Goal: Task Accomplishment & Management: Manage account settings

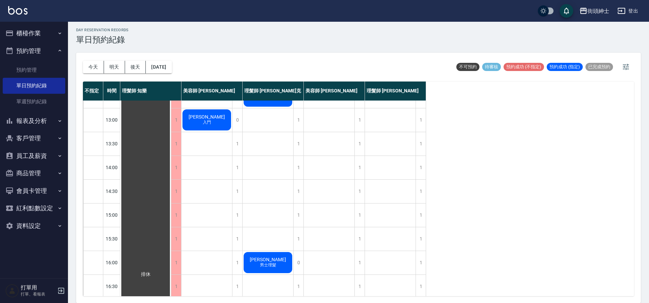
scroll to position [112, 0]
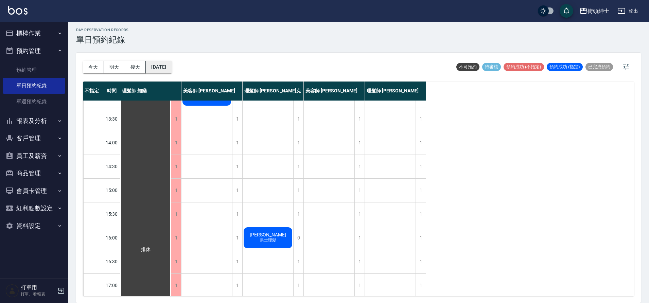
click at [159, 65] on button "[DATE]" at bounding box center [159, 67] width 26 height 13
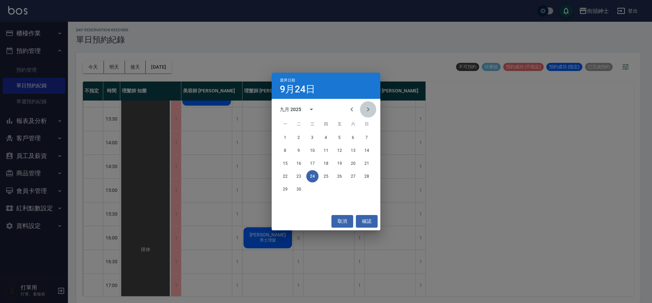
click at [368, 104] on button "Next month" at bounding box center [368, 109] width 16 height 16
click at [322, 137] on button "2" at bounding box center [326, 137] width 12 height 12
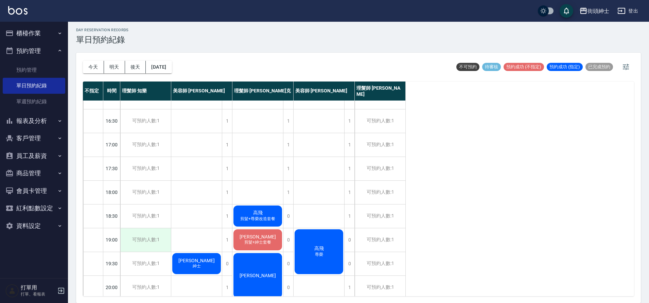
scroll to position [309, 0]
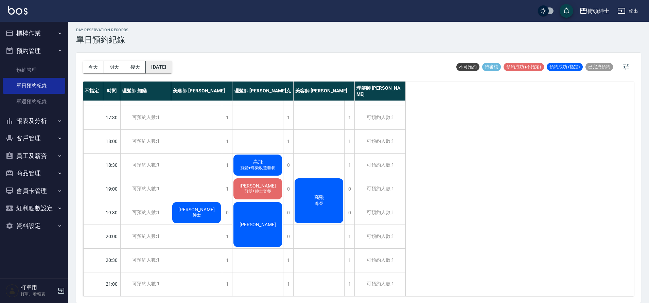
click at [152, 65] on button "[DATE]" at bounding box center [159, 67] width 26 height 13
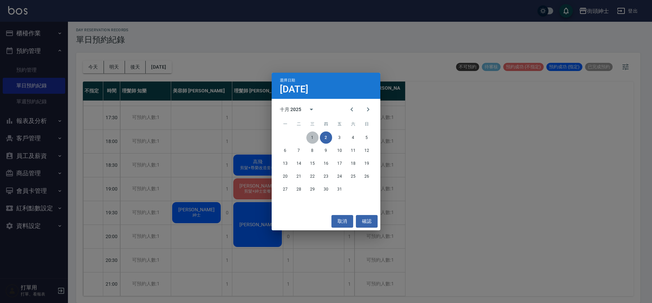
click at [309, 137] on button "1" at bounding box center [312, 137] width 12 height 12
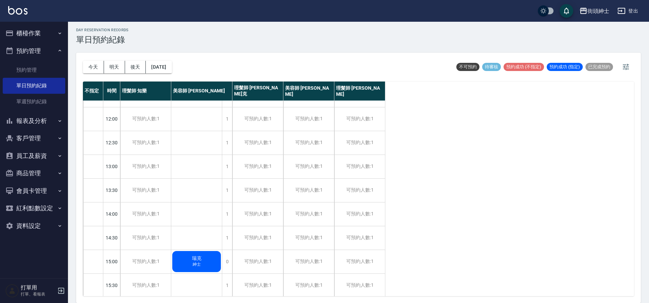
scroll to position [43, 0]
click at [172, 68] on button "[DATE]" at bounding box center [159, 67] width 26 height 13
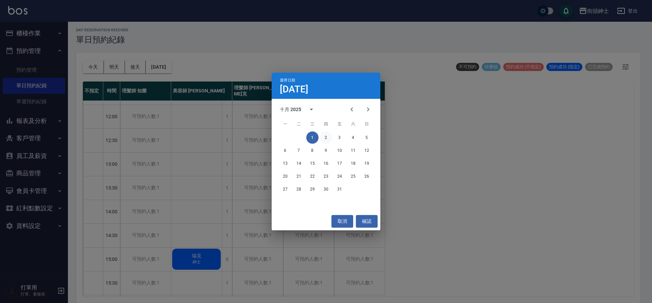
click at [326, 138] on button "2" at bounding box center [326, 137] width 12 height 12
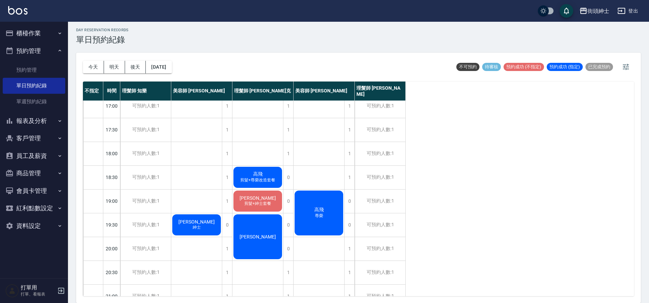
scroll to position [309, 0]
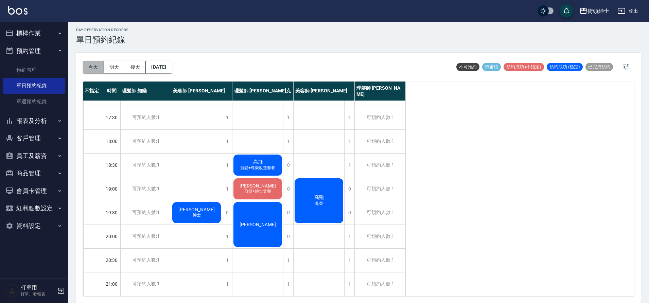
click at [87, 65] on button "今天" at bounding box center [93, 67] width 21 height 13
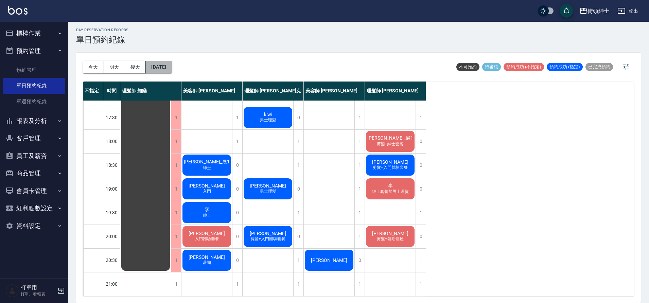
click at [169, 65] on button "[DATE]" at bounding box center [159, 67] width 26 height 13
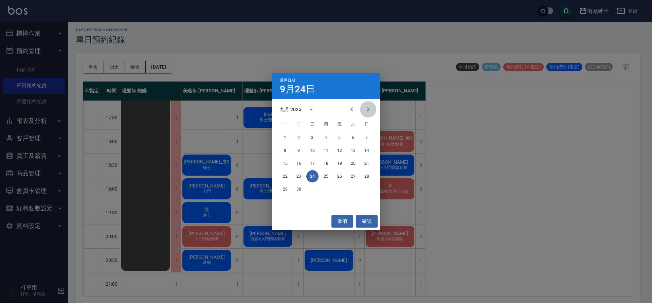
click at [373, 111] on button "Next month" at bounding box center [368, 109] width 16 height 16
click at [311, 137] on button "1" at bounding box center [312, 137] width 12 height 12
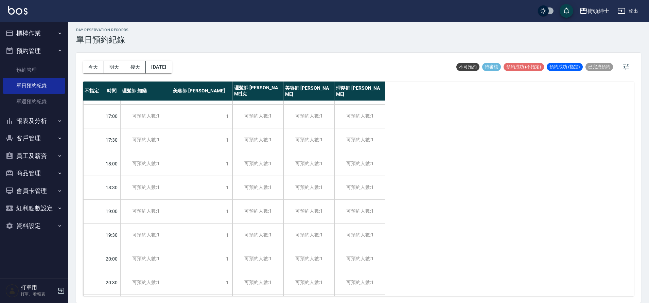
scroll to position [70, 0]
click at [214, 230] on div "[PERSON_NAME] 紳士" at bounding box center [196, 232] width 51 height 23
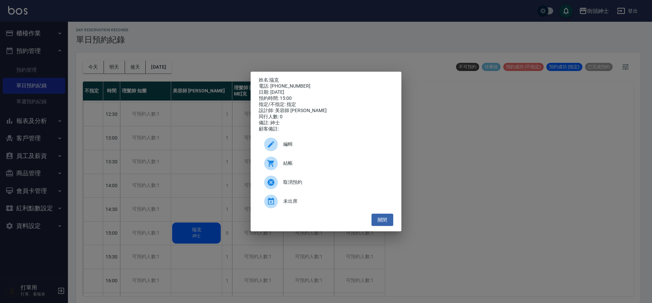
click at [288, 181] on div "取消預約" at bounding box center [326, 182] width 134 height 19
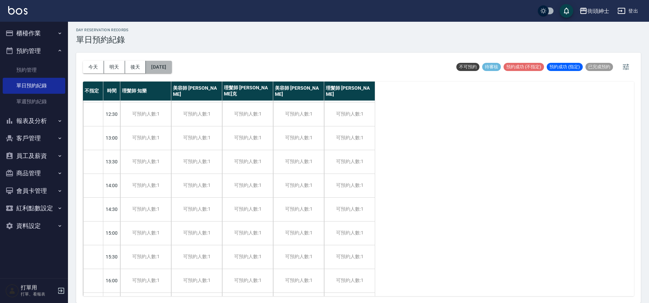
click at [170, 66] on button "[DATE]" at bounding box center [159, 67] width 26 height 13
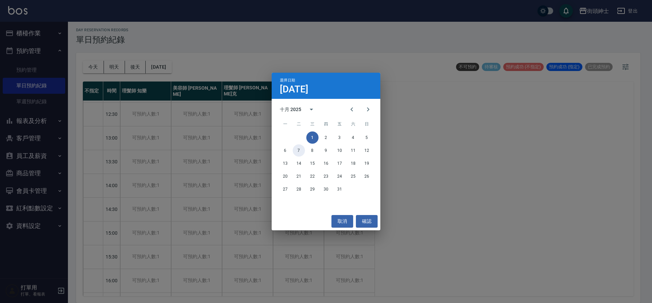
click at [300, 151] on button "7" at bounding box center [299, 150] width 12 height 12
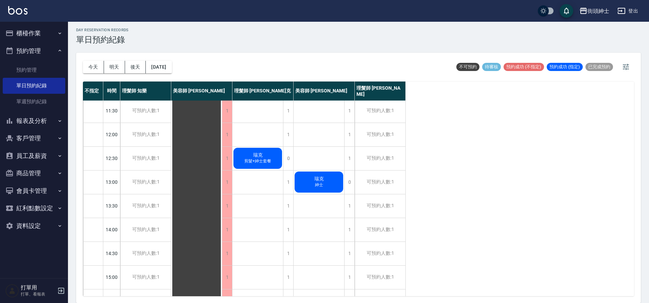
scroll to position [24, 0]
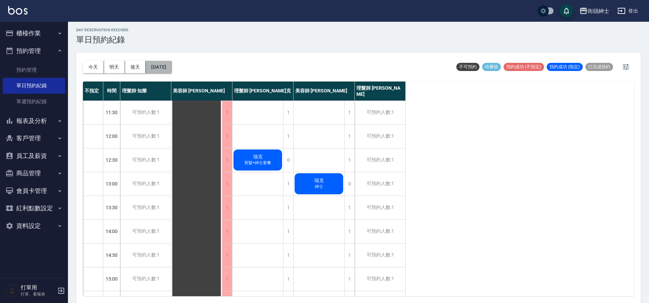
click at [172, 63] on button "[DATE]" at bounding box center [159, 67] width 26 height 13
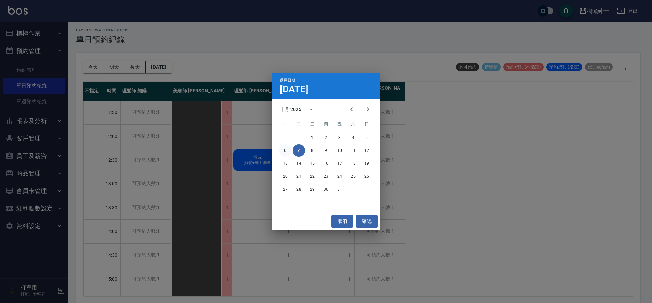
click at [286, 149] on button "6" at bounding box center [285, 150] width 12 height 12
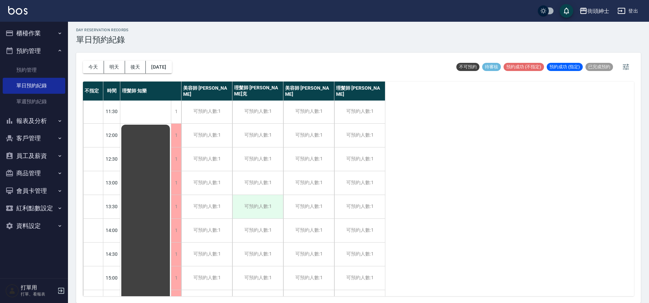
scroll to position [25, 0]
click at [172, 69] on button "[DATE]" at bounding box center [159, 67] width 26 height 13
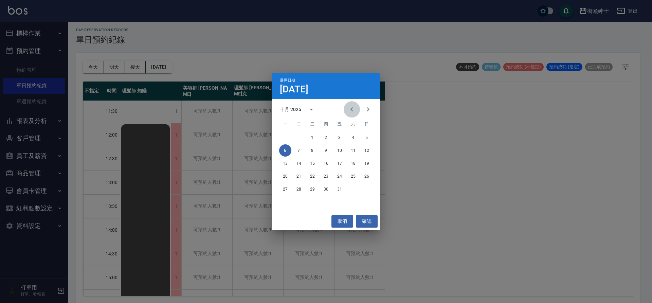
click at [352, 109] on icon "Previous month" at bounding box center [352, 109] width 8 height 8
click at [298, 174] on button "23" at bounding box center [299, 176] width 12 height 12
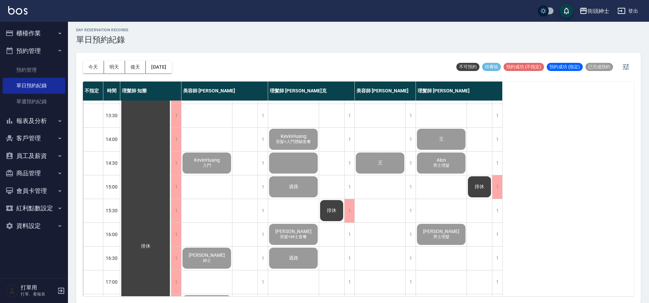
scroll to position [66, 0]
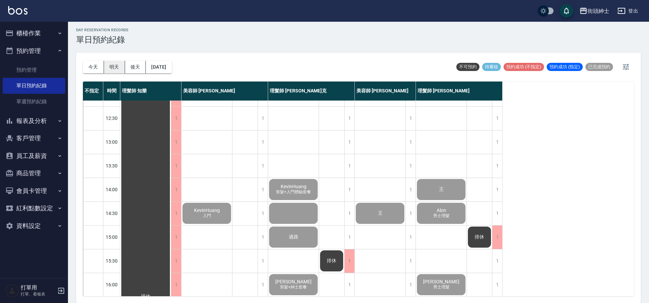
click at [120, 69] on button "明天" at bounding box center [114, 67] width 21 height 13
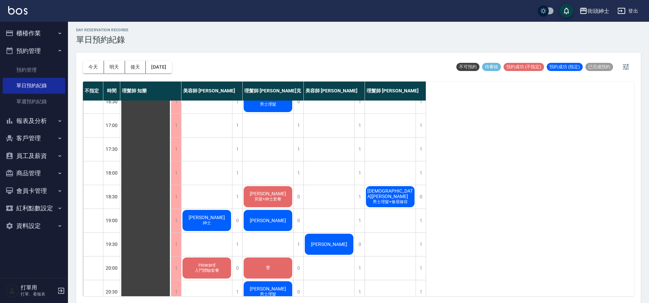
scroll to position [333, 0]
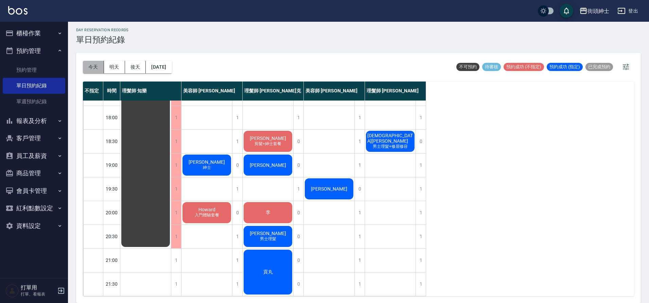
click at [90, 73] on button "今天" at bounding box center [93, 67] width 21 height 13
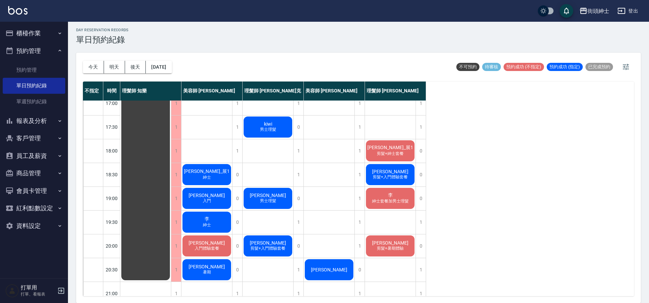
scroll to position [300, 0]
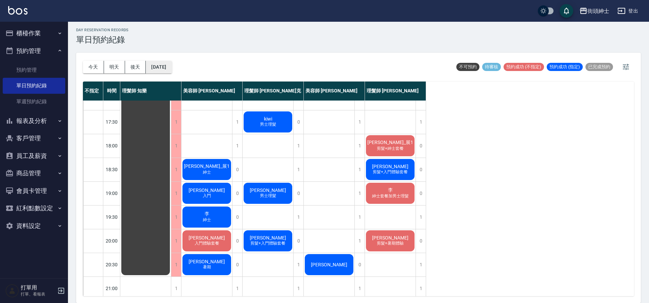
click at [171, 69] on button "[DATE]" at bounding box center [159, 67] width 26 height 13
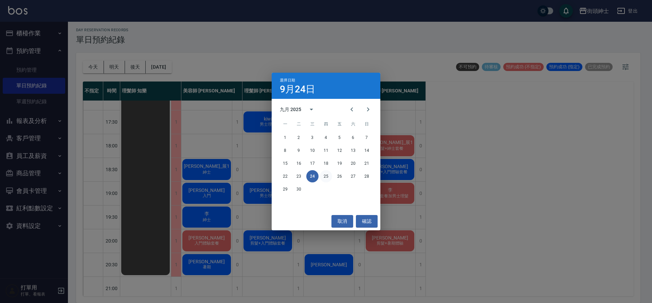
click at [330, 175] on button "25" at bounding box center [326, 176] width 12 height 12
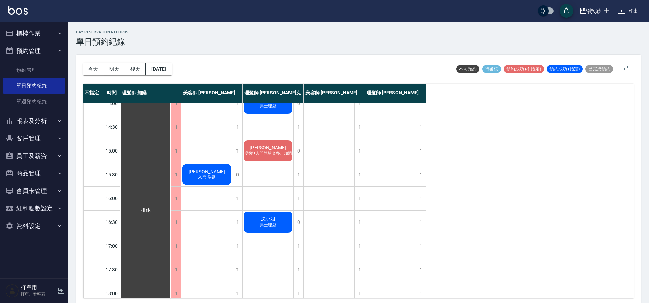
scroll to position [150, 0]
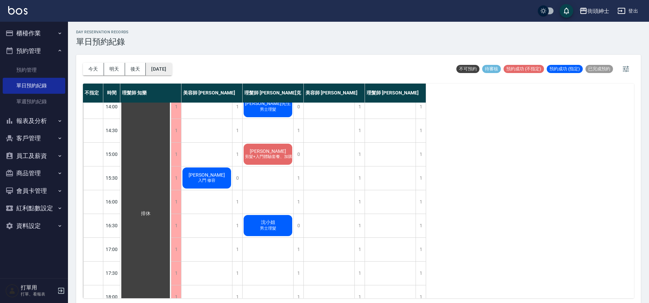
click at [172, 71] on button "[DATE]" at bounding box center [159, 69] width 26 height 13
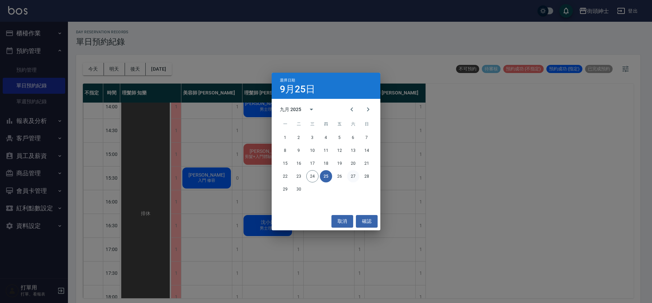
click at [354, 177] on button "27" at bounding box center [353, 176] width 12 height 12
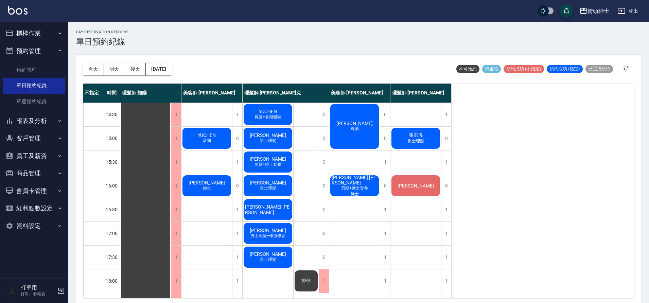
scroll to position [93, 0]
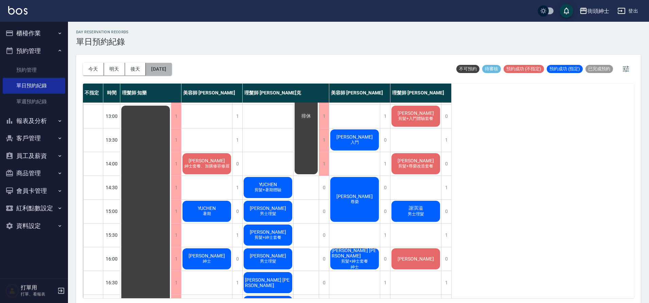
click at [164, 68] on button "[DATE]" at bounding box center [159, 69] width 26 height 13
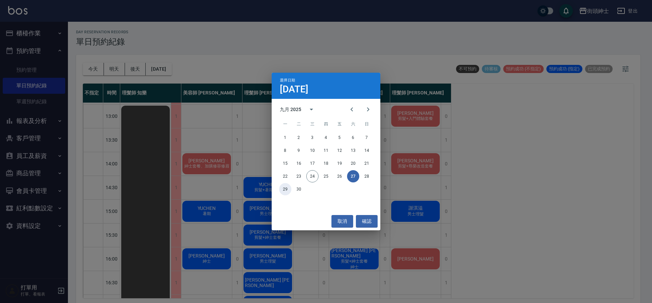
click at [281, 191] on button "29" at bounding box center [285, 189] width 12 height 12
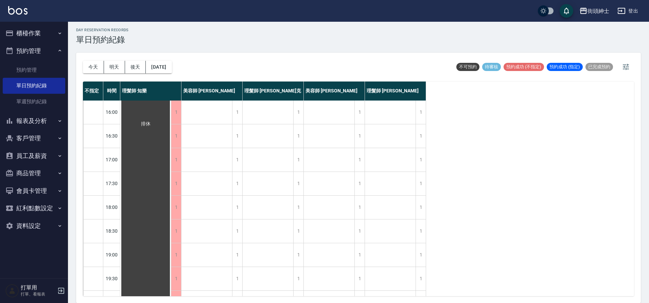
scroll to position [270, 0]
click at [168, 74] on div "[DATE] [DATE] [DATE] [DATE]" at bounding box center [127, 67] width 89 height 29
click at [168, 72] on button "[DATE]" at bounding box center [159, 67] width 26 height 13
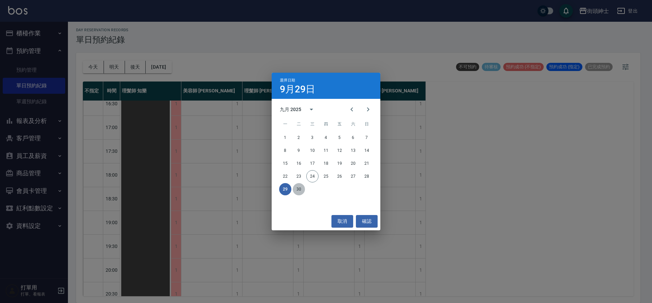
click at [298, 193] on button "30" at bounding box center [299, 189] width 12 height 12
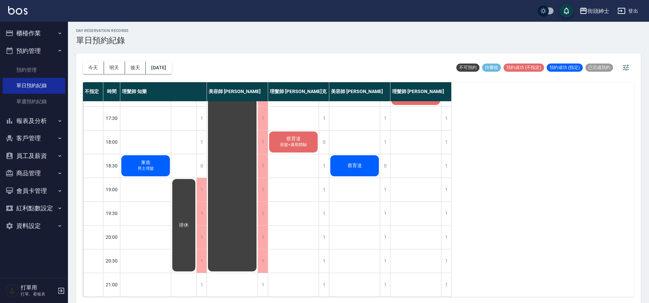
scroll to position [2, 0]
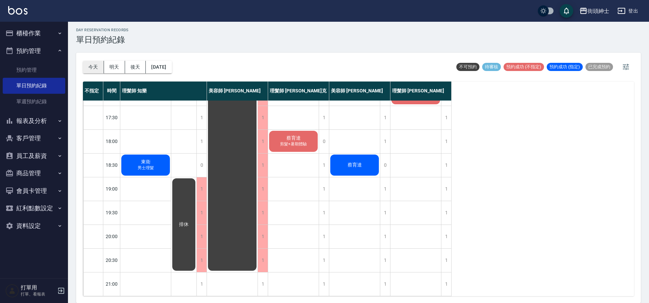
click at [102, 69] on button "今天" at bounding box center [93, 67] width 21 height 13
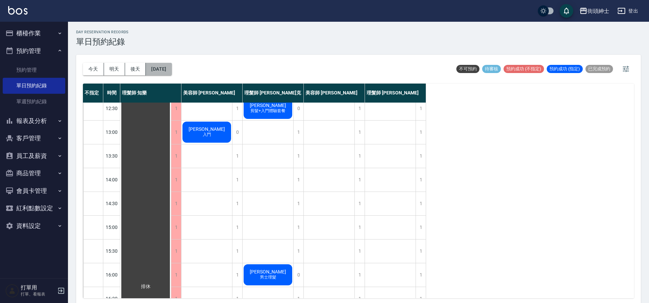
click at [165, 67] on button "[DATE]" at bounding box center [159, 69] width 26 height 13
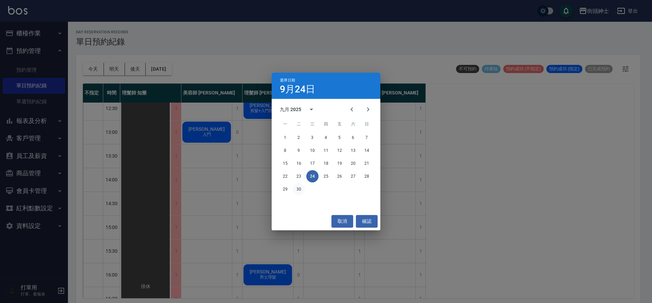
click at [297, 187] on button "30" at bounding box center [299, 189] width 12 height 12
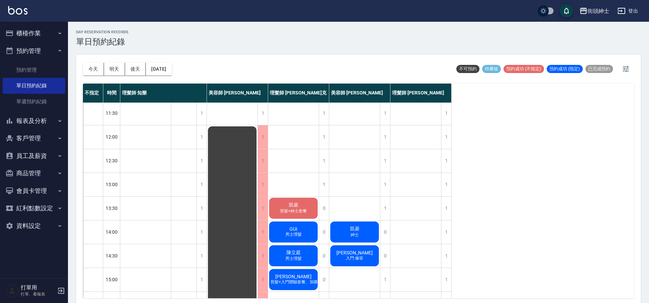
scroll to position [25, 0]
click at [158, 64] on button "[DATE]" at bounding box center [159, 69] width 26 height 13
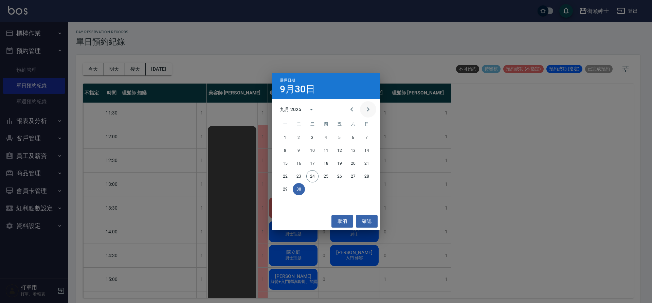
click at [371, 111] on icon "Next month" at bounding box center [368, 109] width 8 height 8
click at [312, 138] on button "1" at bounding box center [312, 137] width 12 height 12
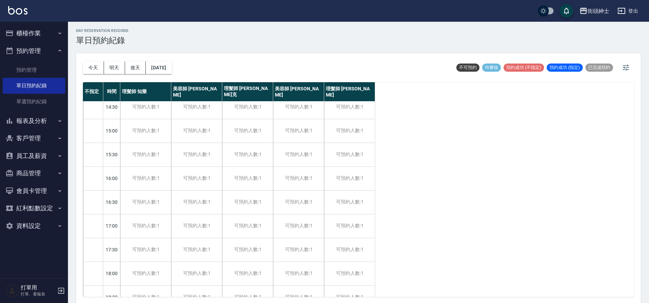
scroll to position [2, 0]
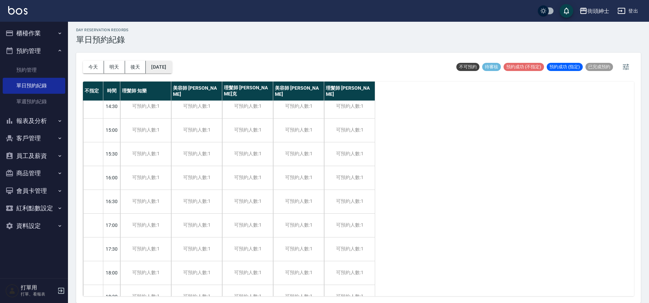
click at [163, 64] on button "[DATE]" at bounding box center [159, 67] width 26 height 13
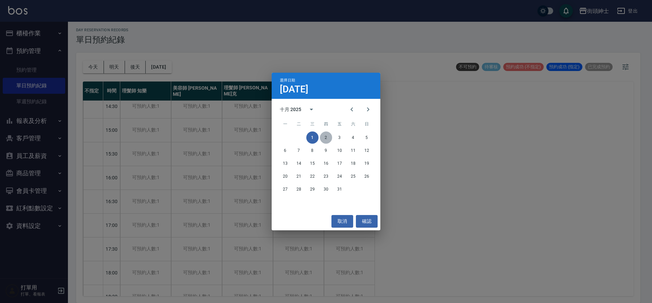
click at [322, 138] on button "2" at bounding box center [326, 137] width 12 height 12
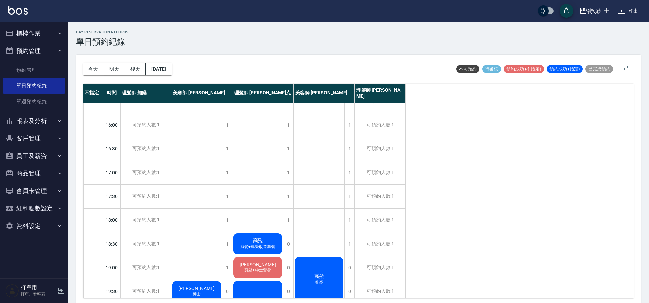
scroll to position [308, 0]
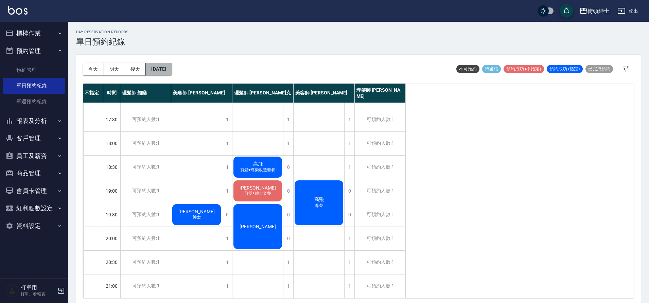
click at [167, 71] on button "[DATE]" at bounding box center [159, 69] width 26 height 13
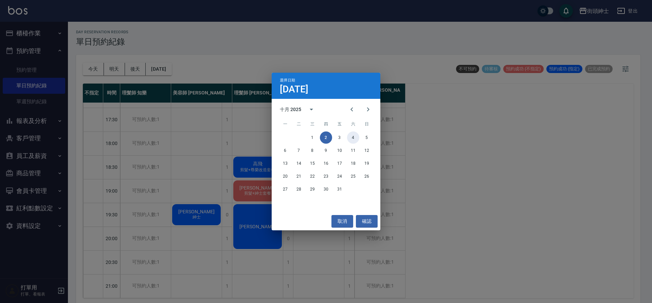
click at [350, 140] on button "4" at bounding box center [353, 137] width 12 height 12
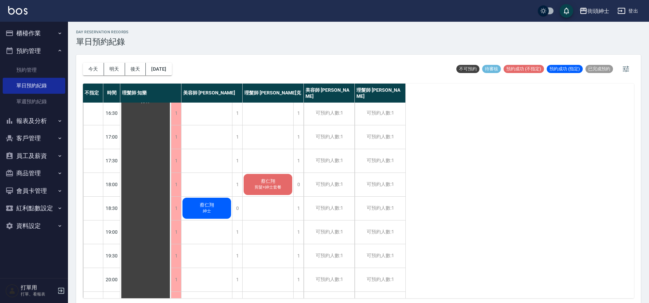
scroll to position [107, 0]
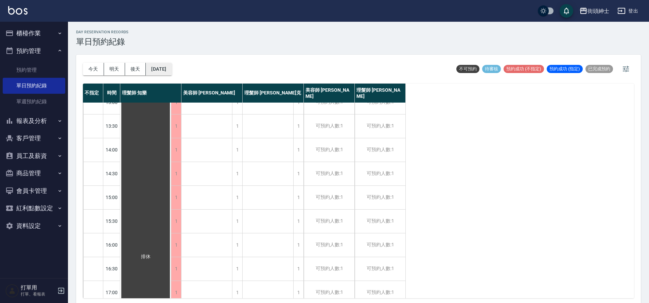
click at [168, 70] on button "[DATE]" at bounding box center [159, 69] width 26 height 13
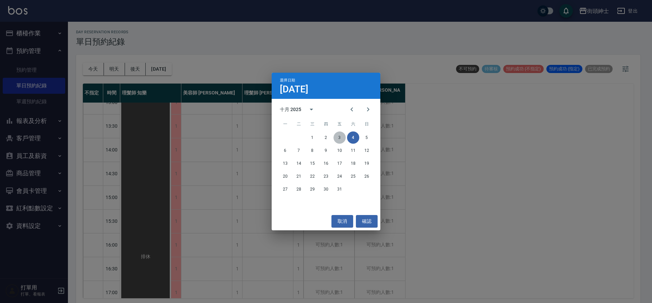
click at [338, 139] on button "3" at bounding box center [340, 137] width 12 height 12
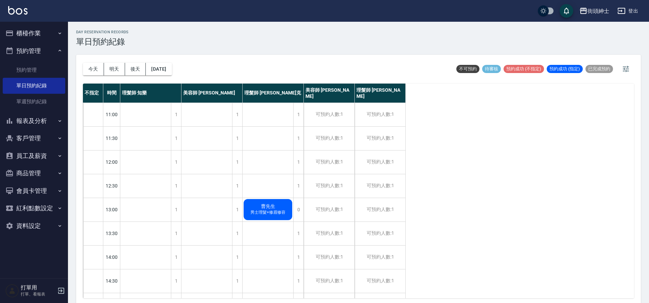
scroll to position [1, 0]
drag, startPoint x: 101, startPoint y: 62, endPoint x: 97, endPoint y: 62, distance: 3.8
click at [97, 62] on div "[DATE] [DATE] [DATE] [DATE]" at bounding box center [127, 69] width 89 height 29
click at [97, 63] on button "今天" at bounding box center [93, 69] width 21 height 13
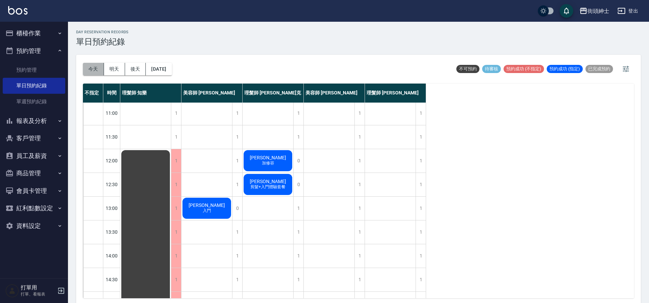
click at [86, 67] on button "今天" at bounding box center [93, 69] width 21 height 13
click at [99, 65] on button "今天" at bounding box center [93, 69] width 21 height 13
click at [93, 70] on button "今天" at bounding box center [93, 69] width 21 height 13
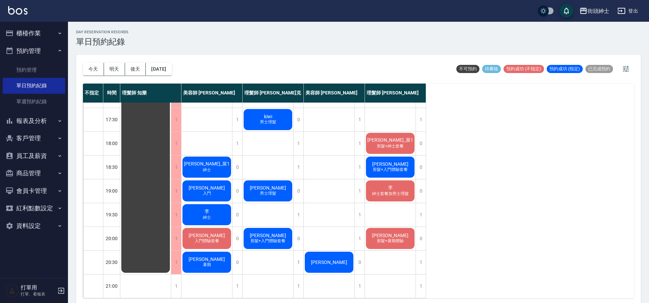
scroll to position [2, 0]
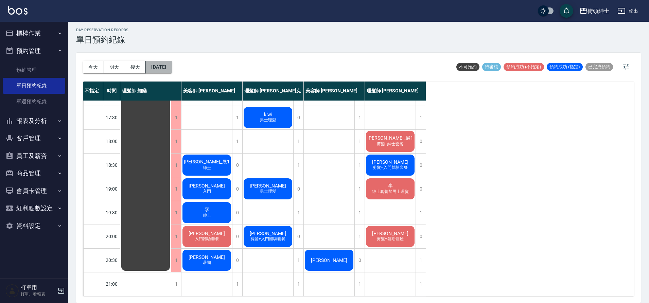
click at [172, 68] on button "[DATE]" at bounding box center [159, 67] width 26 height 13
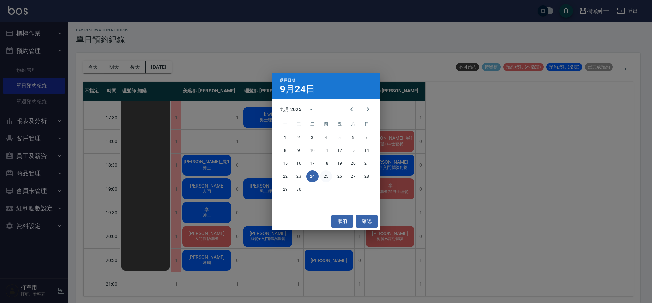
click at [325, 175] on button "25" at bounding box center [326, 176] width 12 height 12
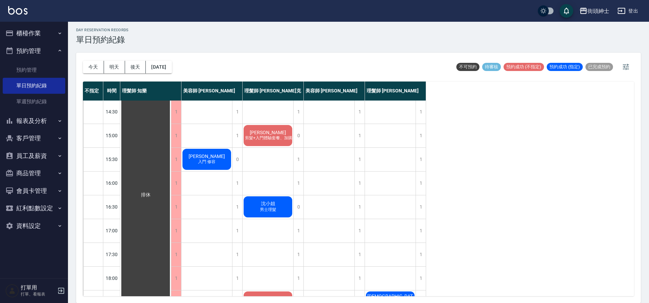
scroll to position [272, 0]
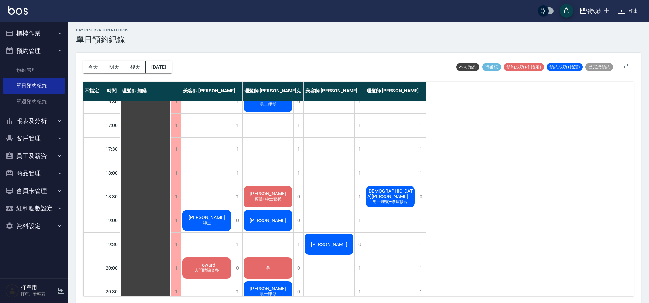
drag, startPoint x: 89, startPoint y: 63, endPoint x: 93, endPoint y: 65, distance: 4.7
click at [89, 64] on button "今天" at bounding box center [93, 67] width 21 height 13
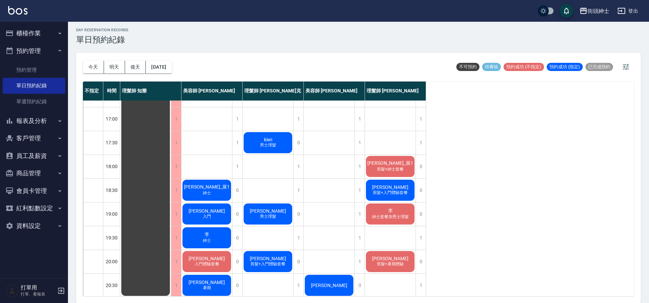
scroll to position [282, 0]
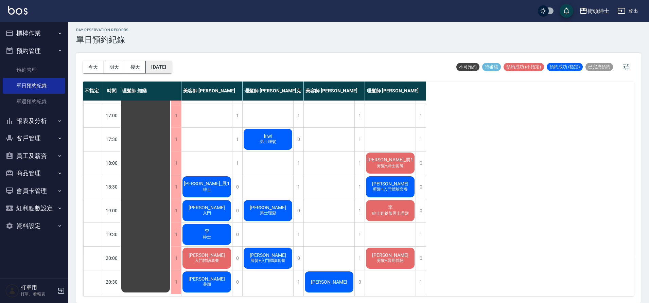
click at [164, 68] on button "[DATE]" at bounding box center [159, 67] width 26 height 13
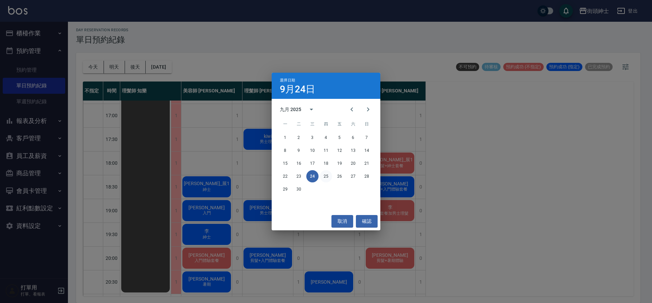
click at [323, 175] on button "25" at bounding box center [326, 176] width 12 height 12
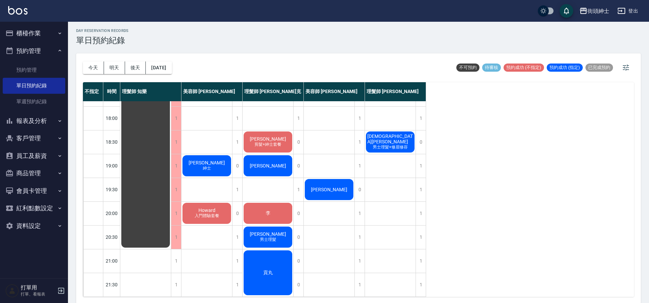
scroll to position [2, 0]
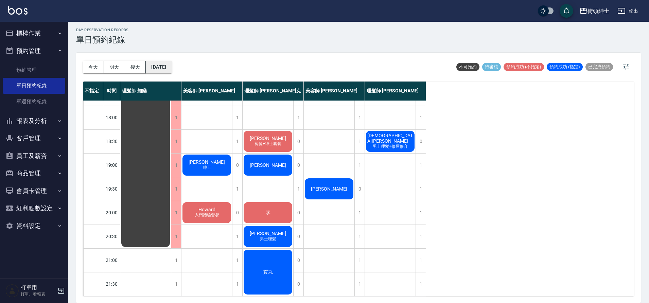
click at [159, 66] on button "[DATE]" at bounding box center [159, 67] width 26 height 13
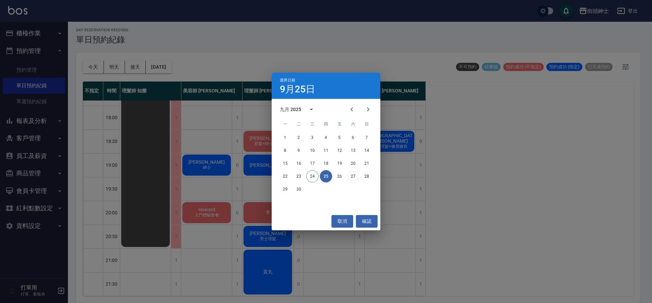
click at [349, 176] on button "27" at bounding box center [353, 176] width 12 height 12
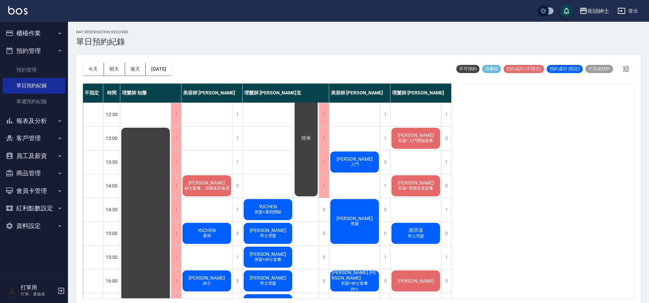
scroll to position [73, 0]
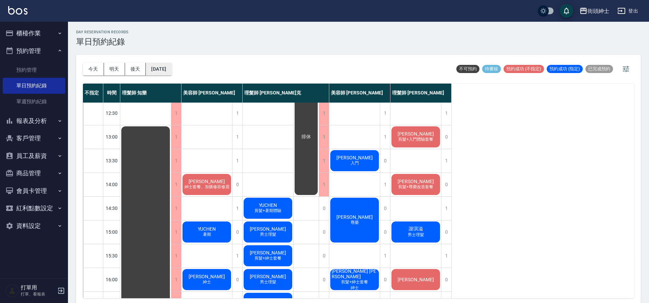
click at [171, 67] on button "[DATE]" at bounding box center [159, 69] width 26 height 13
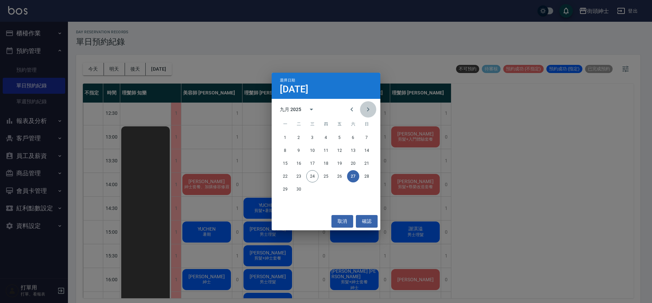
click at [367, 110] on icon "Next month" at bounding box center [368, 109] width 8 height 8
click at [315, 140] on button "1" at bounding box center [312, 137] width 12 height 12
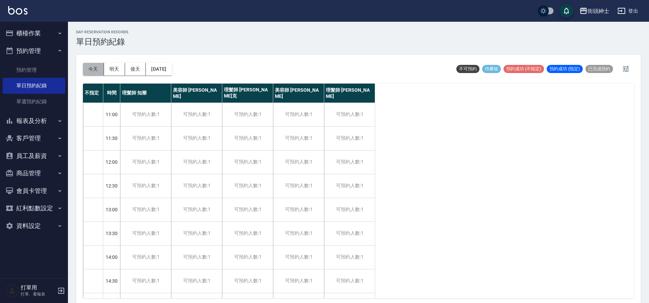
click at [100, 70] on button "今天" at bounding box center [93, 69] width 21 height 13
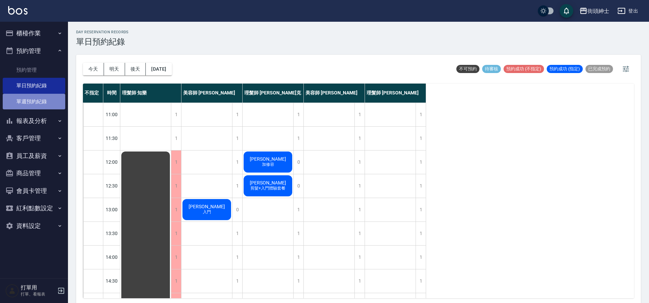
click at [37, 107] on link "單週預約紀錄" at bounding box center [34, 102] width 62 height 16
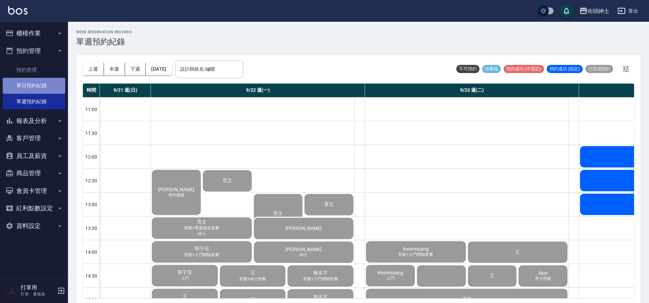
click at [52, 88] on link "單日預約紀錄" at bounding box center [34, 86] width 62 height 16
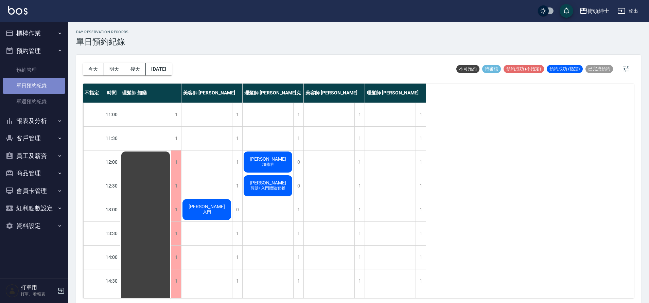
click at [37, 88] on link "單日預約紀錄" at bounding box center [34, 86] width 62 height 16
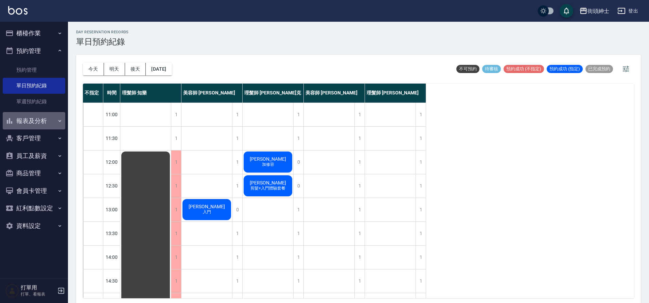
click at [40, 122] on button "報表及分析" at bounding box center [34, 121] width 62 height 18
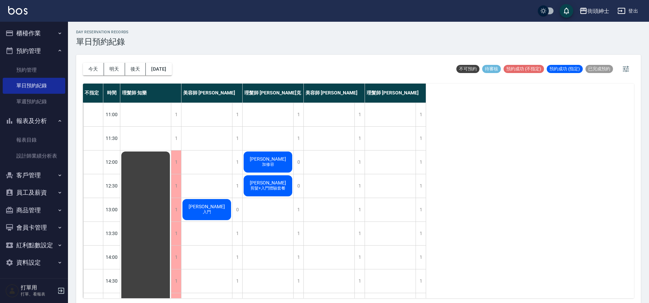
click at [48, 175] on button "客戶管理" at bounding box center [34, 175] width 62 height 18
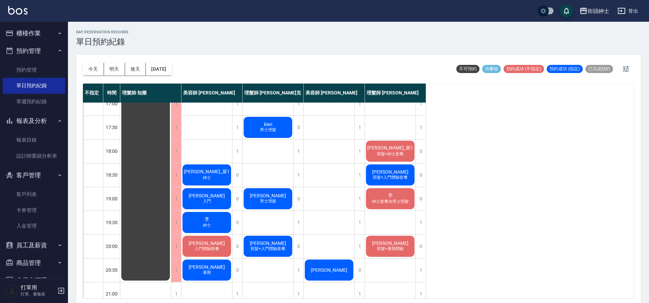
scroll to position [294, 0]
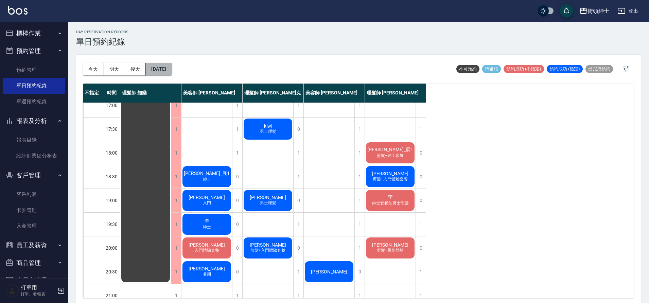
drag, startPoint x: 163, startPoint y: 67, endPoint x: 166, endPoint y: 70, distance: 4.6
click at [166, 70] on button "[DATE]" at bounding box center [159, 69] width 26 height 13
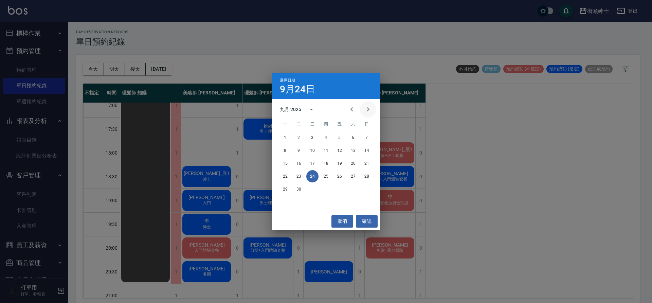
click at [361, 111] on button "Next month" at bounding box center [368, 109] width 16 height 16
click at [310, 142] on button "1" at bounding box center [312, 137] width 12 height 12
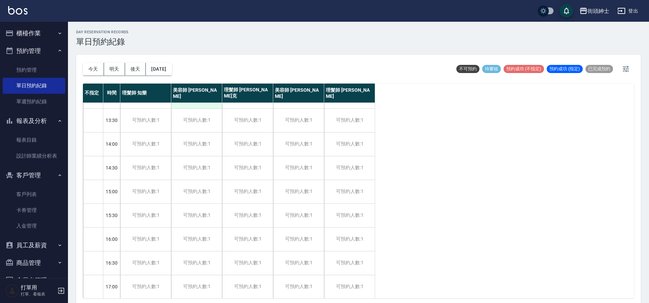
scroll to position [90, 0]
click at [172, 74] on button "[DATE]" at bounding box center [159, 69] width 26 height 13
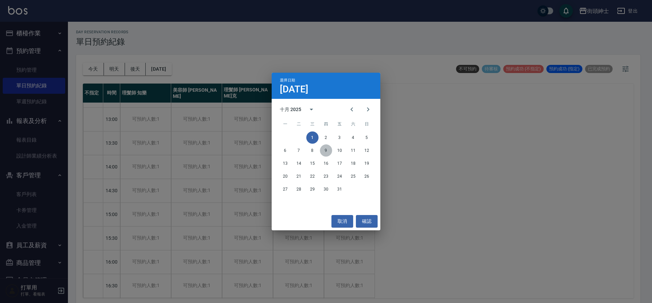
click at [327, 151] on button "9" at bounding box center [326, 150] width 12 height 12
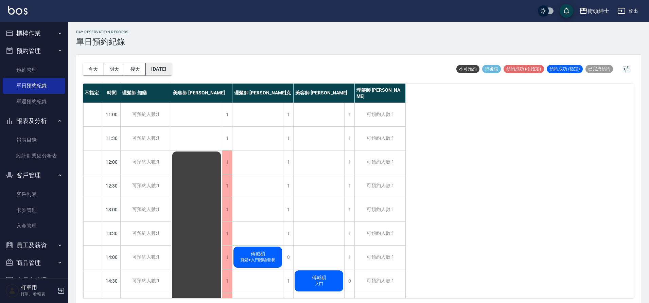
click at [172, 66] on button "[DATE]" at bounding box center [159, 69] width 26 height 13
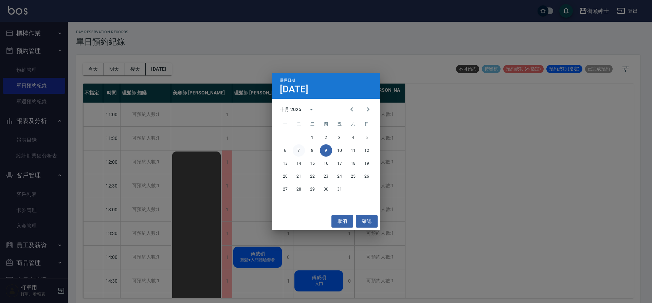
click at [295, 149] on button "7" at bounding box center [299, 150] width 12 height 12
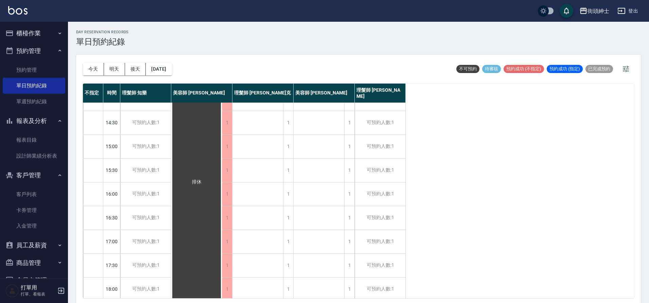
scroll to position [159, 0]
click at [172, 70] on button "[DATE]" at bounding box center [159, 69] width 26 height 13
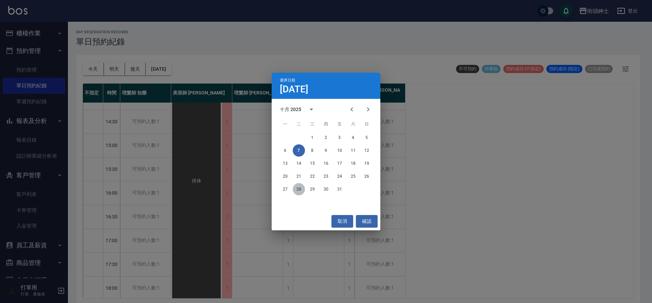
click at [301, 189] on button "28" at bounding box center [299, 189] width 12 height 12
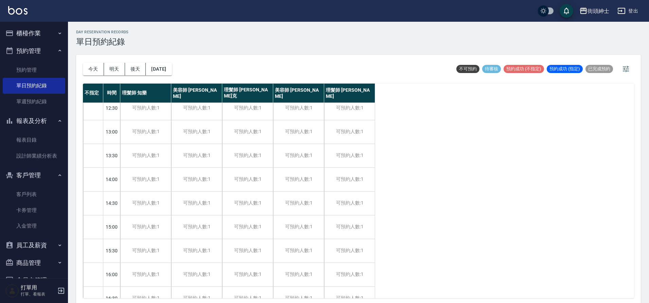
scroll to position [26, 0]
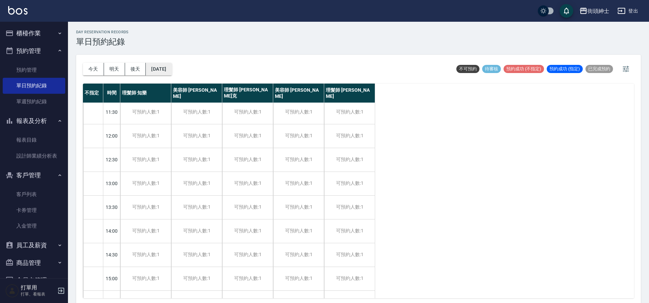
click at [172, 70] on button "[DATE]" at bounding box center [159, 69] width 26 height 13
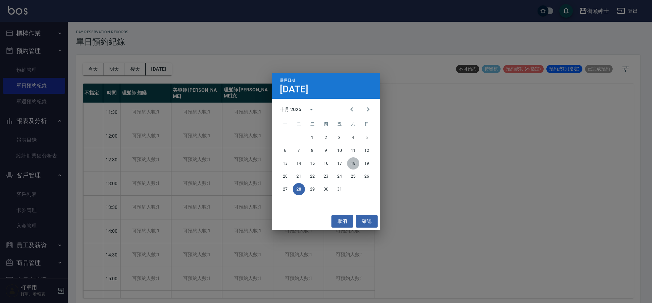
click at [353, 159] on button "18" at bounding box center [353, 163] width 12 height 12
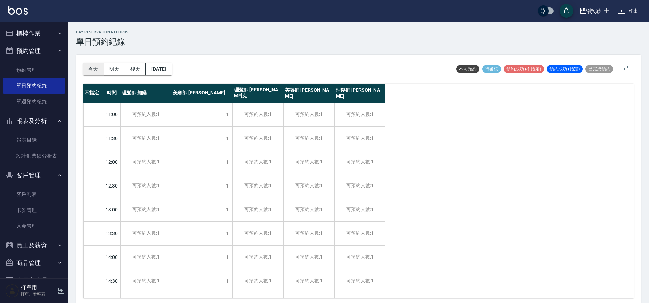
click at [89, 73] on button "今天" at bounding box center [93, 69] width 21 height 13
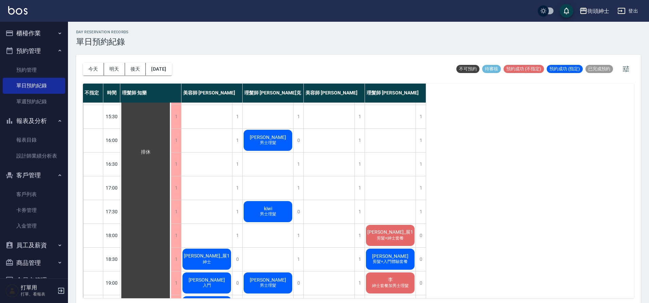
scroll to position [212, 0]
click at [270, 188] on span "男士理髮" at bounding box center [267, 190] width 19 height 6
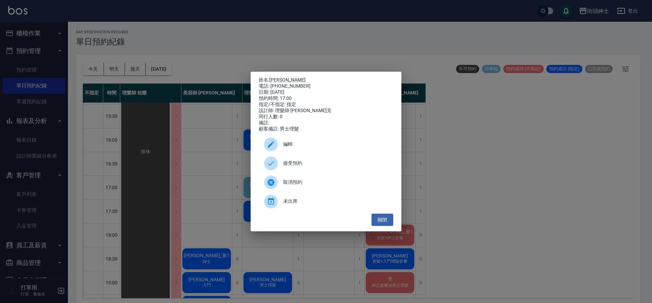
click at [313, 172] on div "接受預約" at bounding box center [326, 163] width 134 height 19
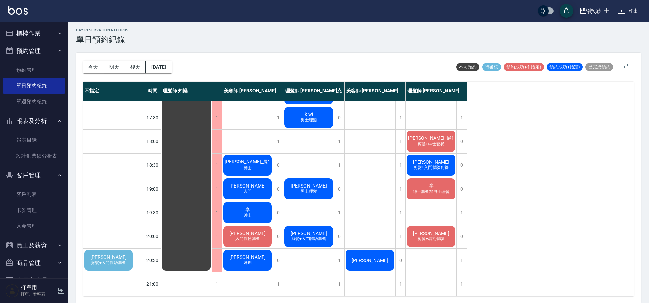
scroll to position [309, 0]
click at [89, 249] on div "[PERSON_NAME] 剪髮+入門體驗套餐" at bounding box center [108, 260] width 50 height 23
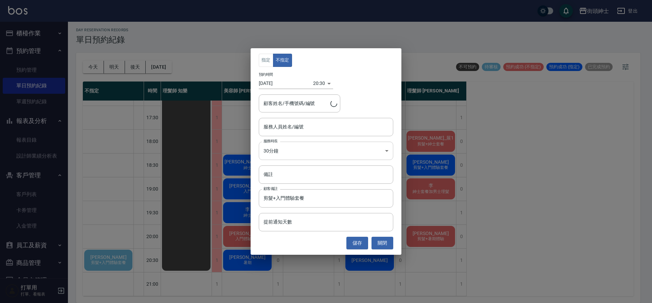
type input "[PERSON_NAME]/0925192656"
click at [288, 121] on div "服務人員姓名/編號 服務人員姓名/編號" at bounding box center [326, 127] width 134 height 18
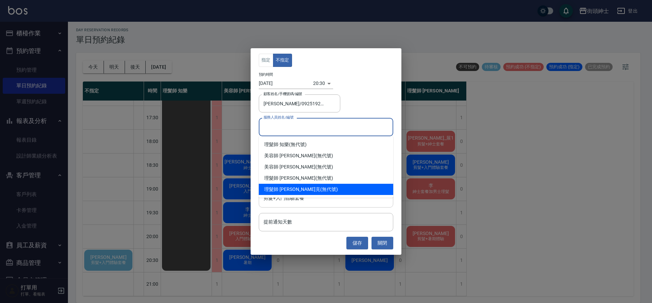
click at [311, 192] on div "理髮師 [PERSON_NAME]克 (無代號)" at bounding box center [326, 189] width 134 height 11
type input "理髮師 [PERSON_NAME](無代號)"
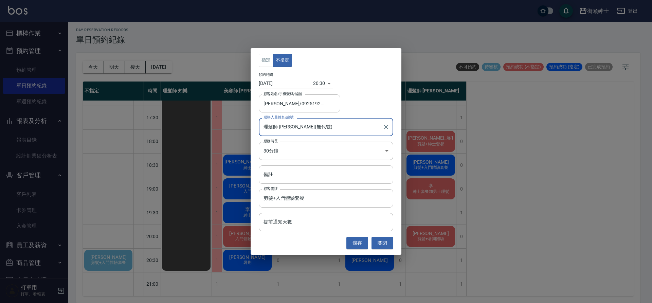
click at [360, 241] on button "儲存" at bounding box center [357, 243] width 22 height 13
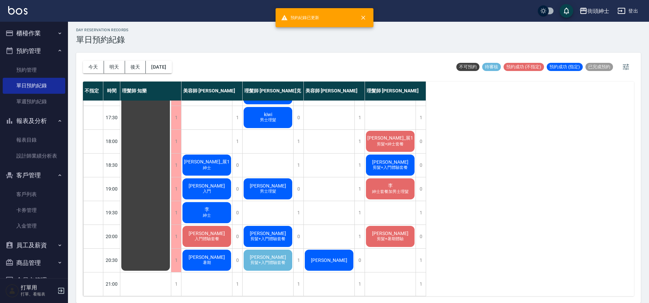
click at [260, 249] on div "[PERSON_NAME] 剪髮+入門體驗套餐" at bounding box center [267, 260] width 51 height 23
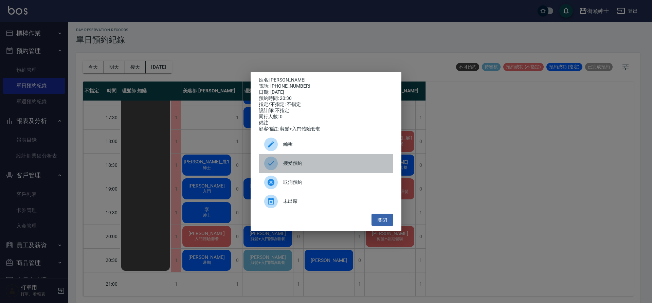
click at [321, 161] on div "接受預約" at bounding box center [326, 163] width 134 height 19
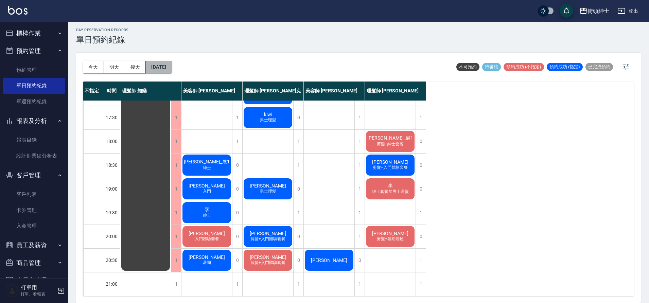
click at [165, 73] on button "[DATE]" at bounding box center [159, 67] width 26 height 13
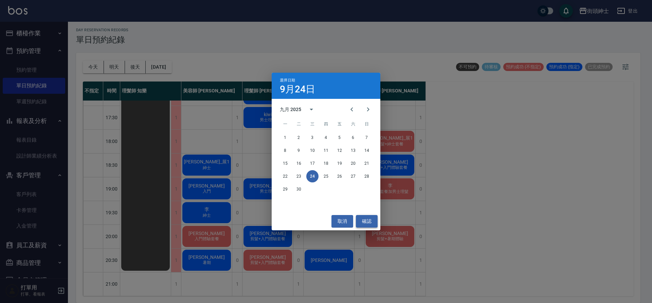
click at [363, 223] on button "確認" at bounding box center [367, 221] width 22 height 13
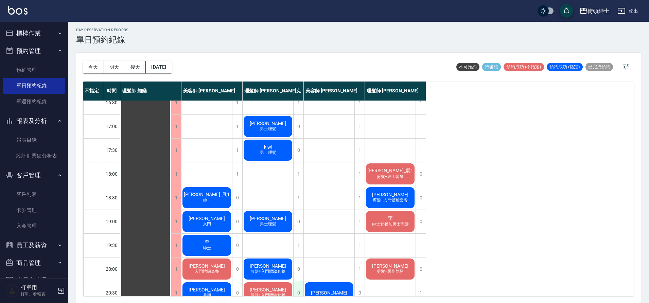
scroll to position [304, 0]
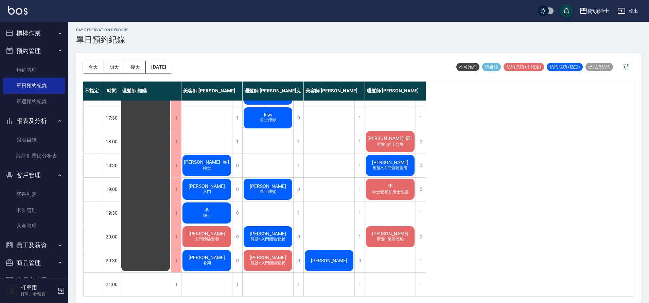
click at [269, 266] on span "剪髮+入門體驗套餐" at bounding box center [268, 263] width 38 height 6
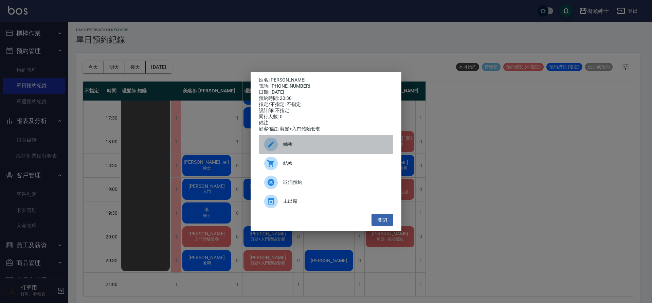
click at [294, 147] on span "編輯" at bounding box center [335, 144] width 105 height 7
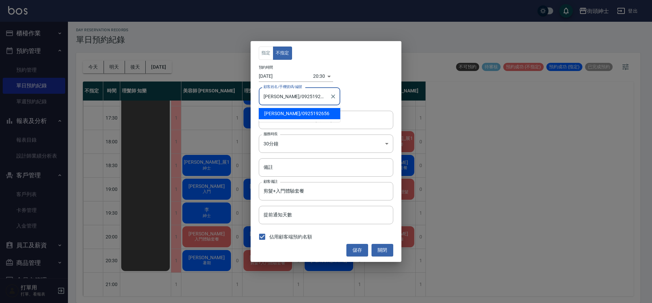
drag, startPoint x: 311, startPoint y: 98, endPoint x: 280, endPoint y: 95, distance: 31.7
click at [280, 95] on input "[PERSON_NAME]/0925192656" at bounding box center [294, 96] width 65 height 12
drag, startPoint x: 382, startPoint y: 246, endPoint x: 379, endPoint y: 247, distance: 3.5
click at [382, 247] on button "關閉" at bounding box center [383, 250] width 22 height 13
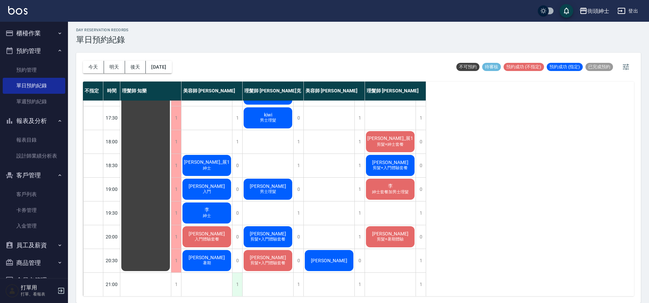
click at [238, 279] on div "1" at bounding box center [237, 284] width 10 height 23
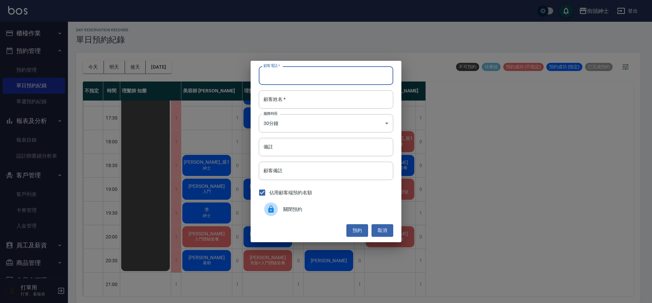
click at [287, 72] on input "顧客電話   *" at bounding box center [326, 75] width 134 height 18
click at [304, 81] on input "顧客電話   *" at bounding box center [326, 75] width 134 height 18
paste input "0925192656"
type input "0925192656"
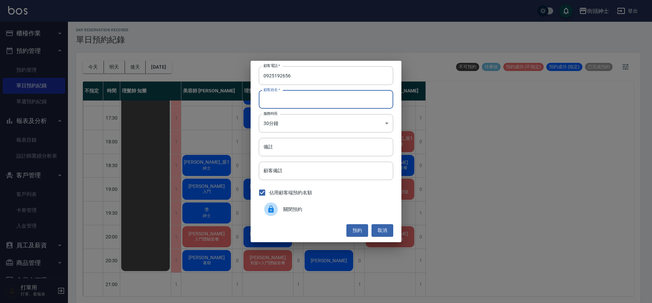
click at [328, 101] on input "顧客姓名   *" at bounding box center [326, 99] width 134 height 18
type input "０"
click at [327, 145] on input "備註" at bounding box center [326, 147] width 134 height 18
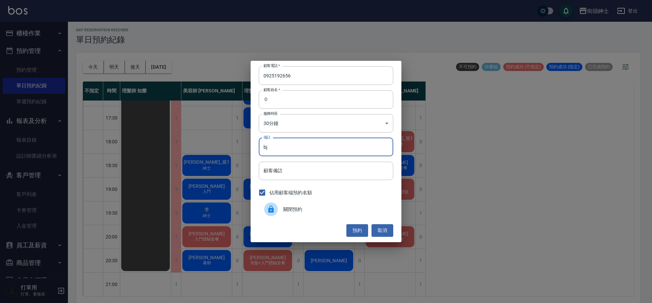
type input "b"
type input "入門"
click at [357, 228] on button "預約" at bounding box center [357, 230] width 22 height 13
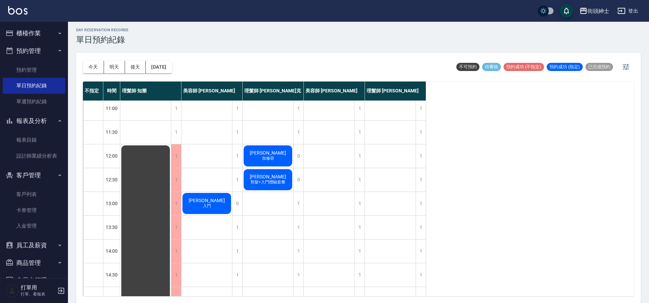
scroll to position [0, 0]
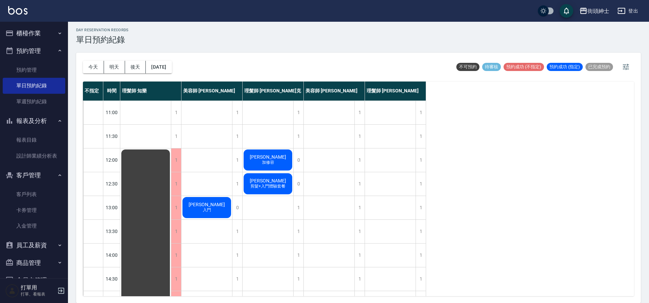
click at [218, 203] on div "[PERSON_NAME]" at bounding box center [206, 207] width 51 height 23
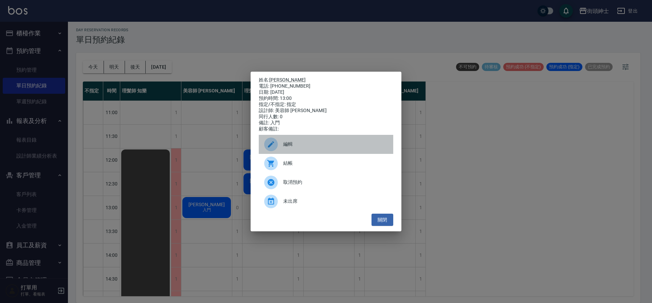
click at [289, 143] on div "編輯" at bounding box center [326, 144] width 134 height 19
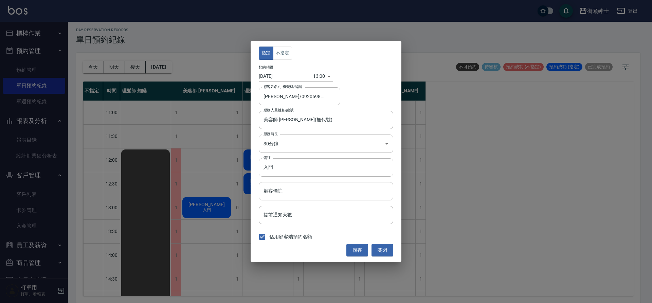
click at [309, 200] on input "顧客備註" at bounding box center [326, 191] width 134 height 18
click at [308, 170] on input "入門" at bounding box center [326, 167] width 134 height 18
type input "入門紳士"
drag, startPoint x: 360, startPoint y: 255, endPoint x: 358, endPoint y: 252, distance: 3.5
click at [359, 254] on button "儲存" at bounding box center [357, 250] width 22 height 13
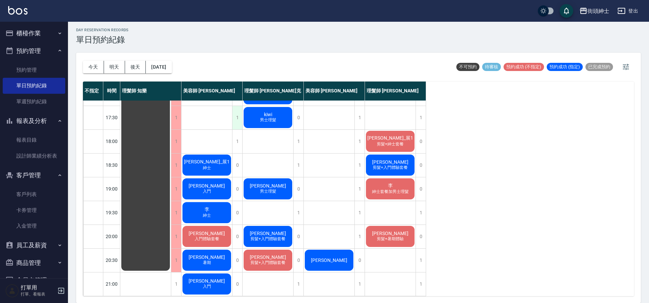
scroll to position [309, 0]
click at [160, 64] on button "[DATE]" at bounding box center [159, 67] width 26 height 13
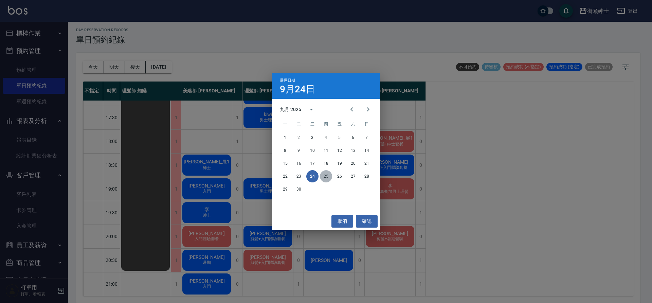
click at [329, 177] on button "25" at bounding box center [326, 176] width 12 height 12
click at [329, 177] on div at bounding box center [326, 151] width 652 height 303
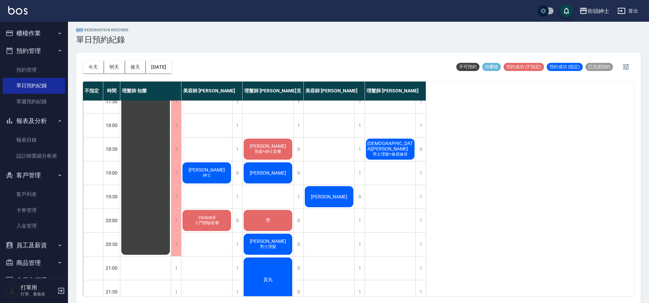
scroll to position [333, 0]
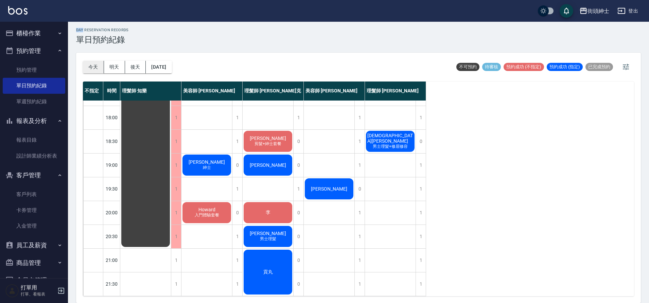
click at [93, 68] on button "今天" at bounding box center [93, 67] width 21 height 13
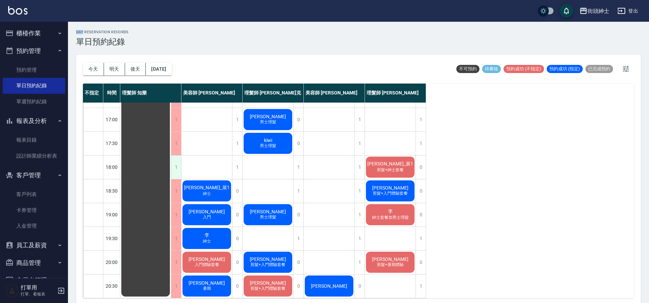
scroll to position [309, 0]
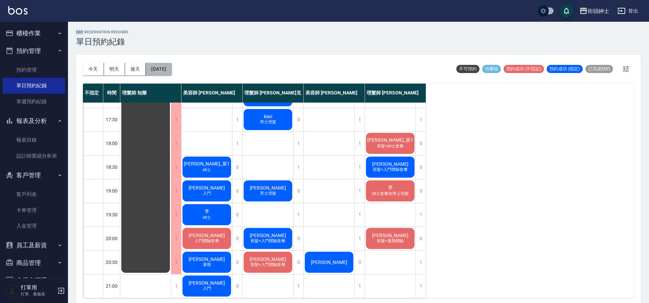
drag, startPoint x: 180, startPoint y: 66, endPoint x: 179, endPoint y: 63, distance: 3.5
click at [172, 63] on button "[DATE]" at bounding box center [159, 69] width 26 height 13
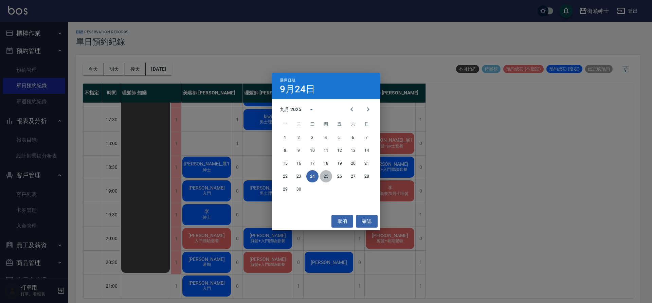
click at [325, 178] on button "25" at bounding box center [326, 176] width 12 height 12
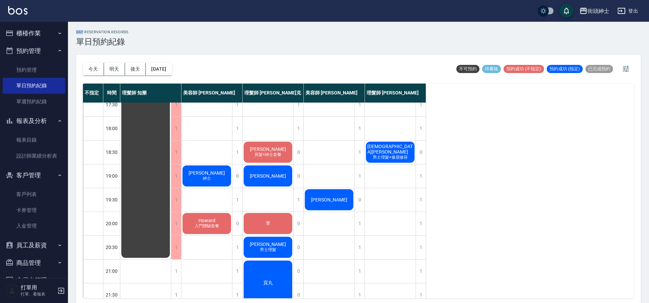
scroll to position [333, 0]
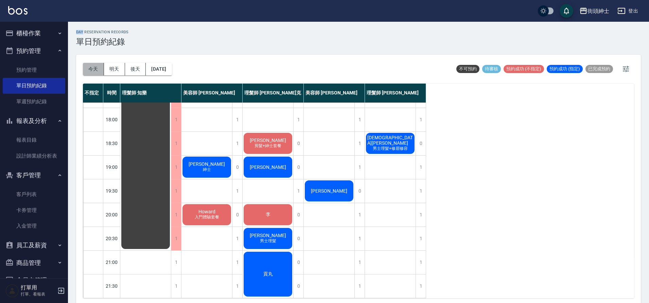
click at [86, 71] on button "今天" at bounding box center [93, 69] width 21 height 13
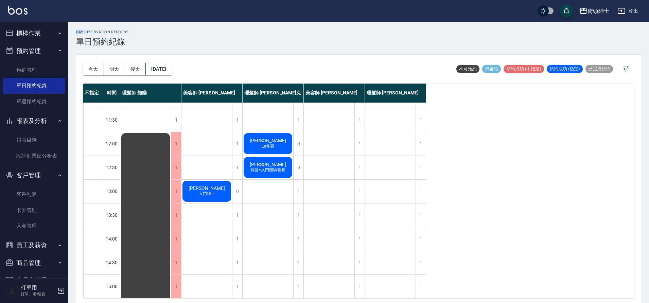
scroll to position [16, 0]
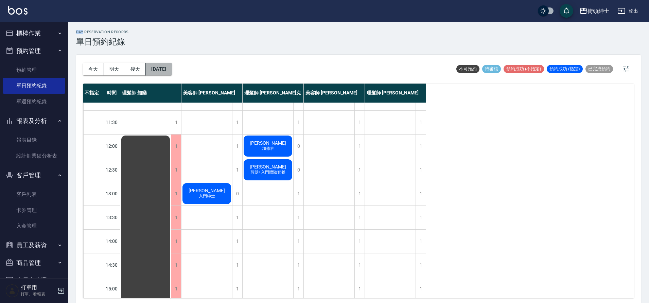
click at [163, 68] on button "[DATE]" at bounding box center [159, 69] width 26 height 13
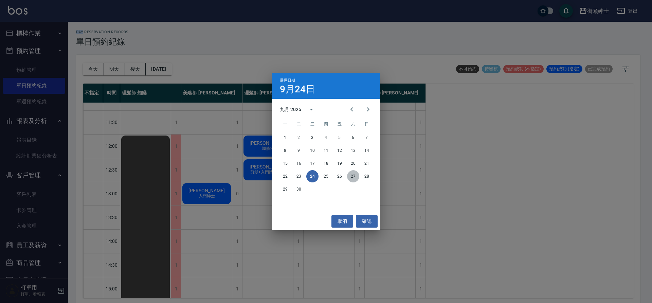
click at [357, 178] on button "27" at bounding box center [353, 176] width 12 height 12
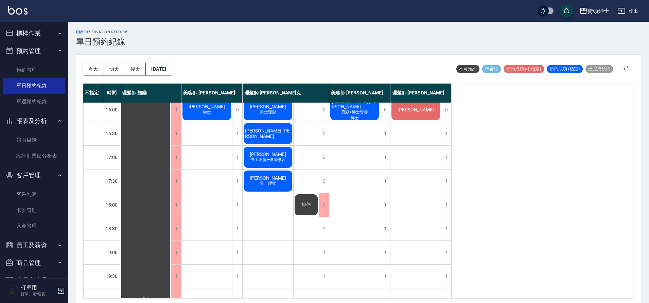
scroll to position [268, 0]
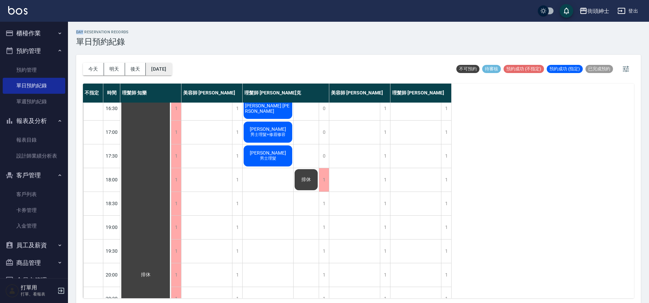
click at [172, 72] on button "[DATE]" at bounding box center [159, 69] width 26 height 13
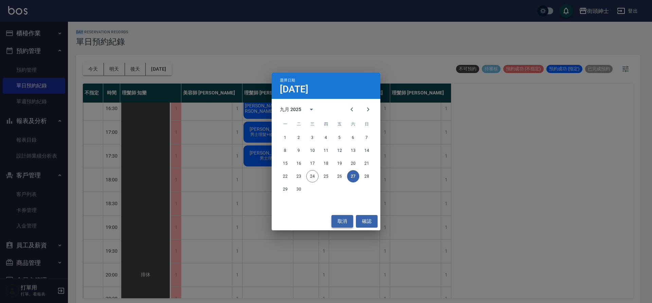
drag, startPoint x: 347, startPoint y: 220, endPoint x: 343, endPoint y: 215, distance: 6.9
click at [347, 220] on button "取消" at bounding box center [342, 221] width 22 height 13
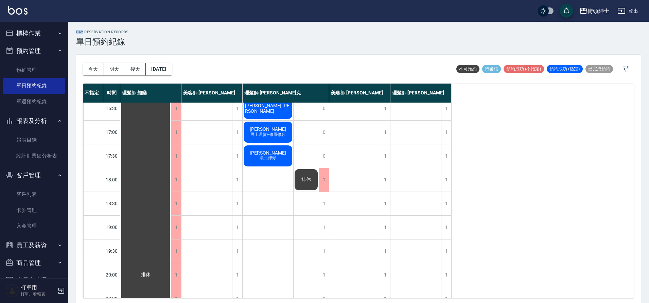
click at [100, 69] on button "今天" at bounding box center [93, 69] width 21 height 13
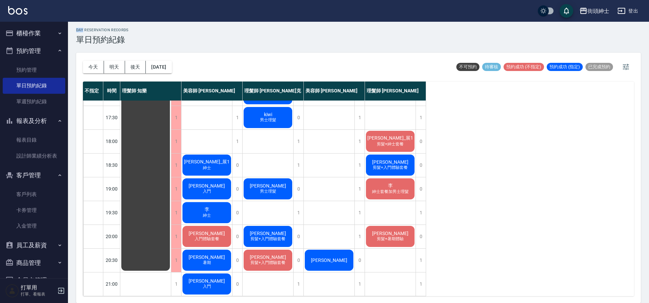
scroll to position [308, 0]
click at [172, 61] on button "[DATE]" at bounding box center [159, 67] width 26 height 13
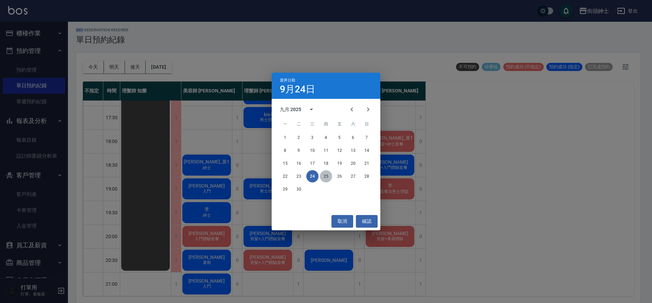
click at [328, 175] on button "25" at bounding box center [326, 176] width 12 height 12
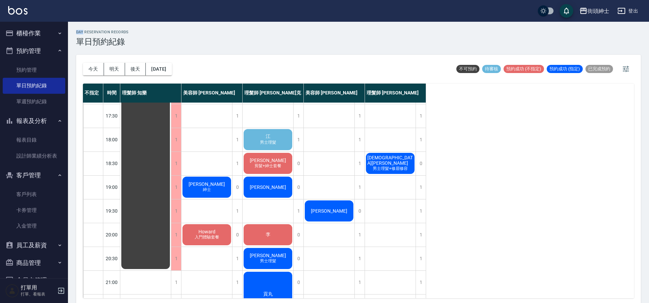
scroll to position [309, 0]
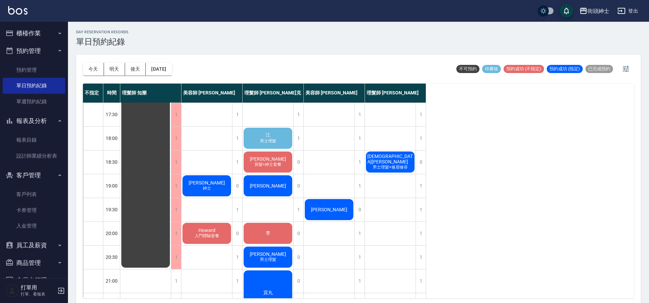
click at [263, 141] on span "男士理髮" at bounding box center [267, 141] width 19 height 6
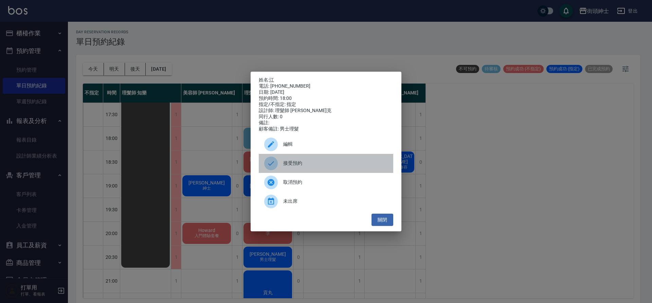
click at [313, 166] on span "接受預約" at bounding box center [335, 163] width 105 height 7
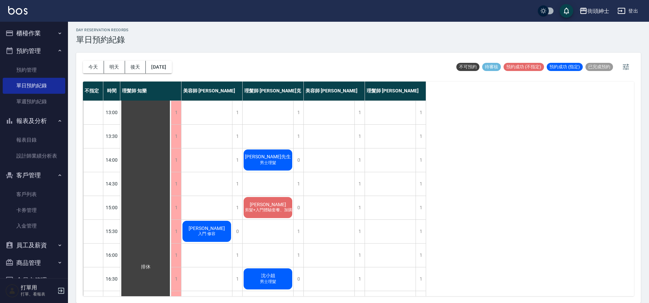
scroll to position [94, 0]
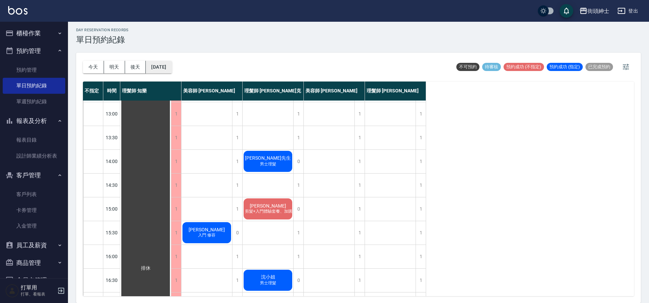
click at [167, 66] on button "[DATE]" at bounding box center [159, 67] width 26 height 13
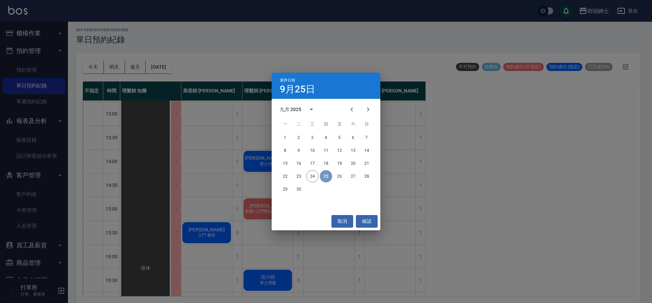
click at [331, 177] on button "25" at bounding box center [326, 176] width 12 height 12
click at [339, 177] on button "26" at bounding box center [340, 176] width 12 height 12
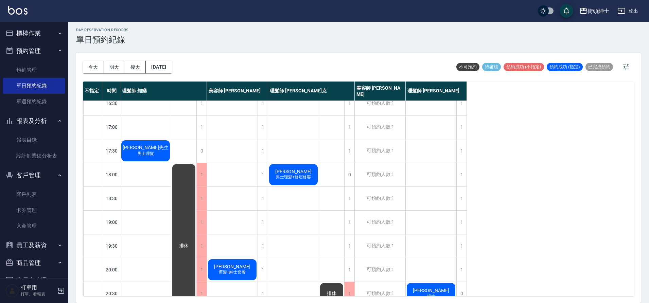
scroll to position [309, 0]
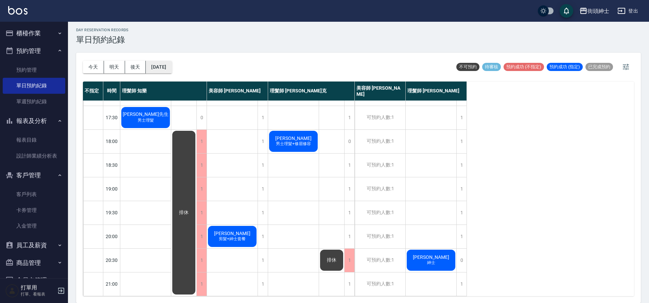
click at [172, 68] on button "[DATE]" at bounding box center [159, 67] width 26 height 13
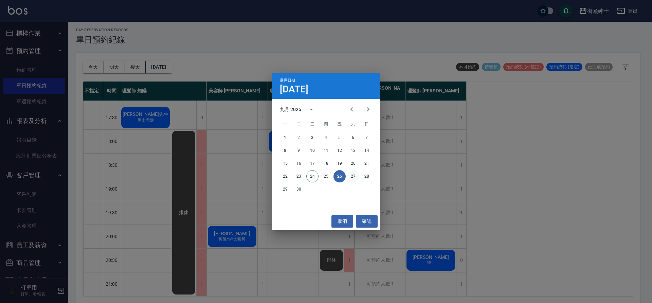
click at [357, 178] on button "27" at bounding box center [353, 176] width 12 height 12
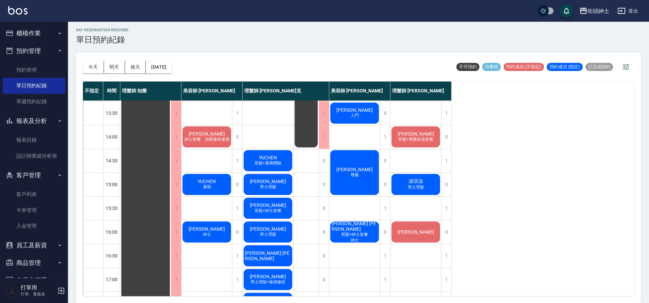
scroll to position [119, 0]
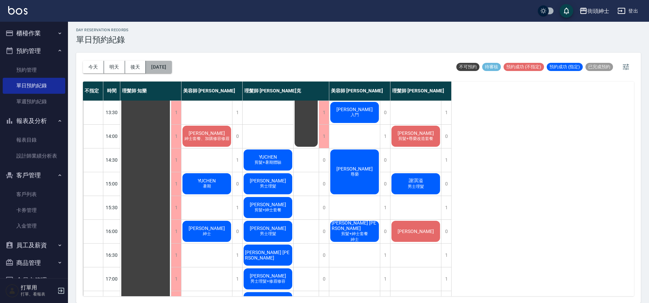
click at [169, 67] on button "[DATE]" at bounding box center [159, 67] width 26 height 13
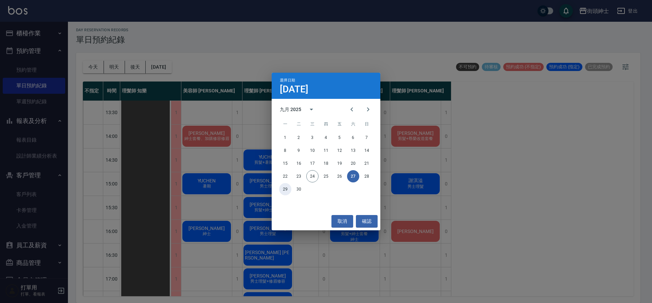
click at [288, 191] on button "29" at bounding box center [285, 189] width 12 height 12
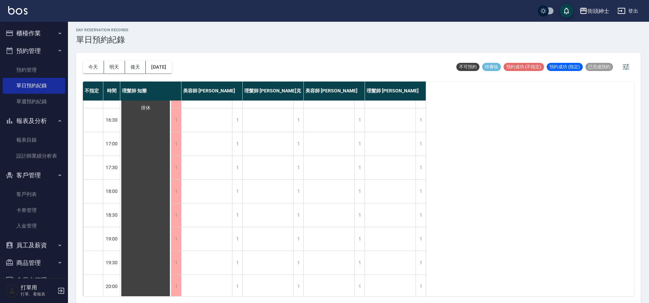
scroll to position [266, 0]
click at [183, 68] on div "[DATE] [DATE] [DATE] [DATE] 不可預約 待審核 預約成功 (不指定) 預約成功 (指定) 已完成預約" at bounding box center [358, 67] width 551 height 29
click at [164, 68] on button "[DATE]" at bounding box center [159, 67] width 26 height 13
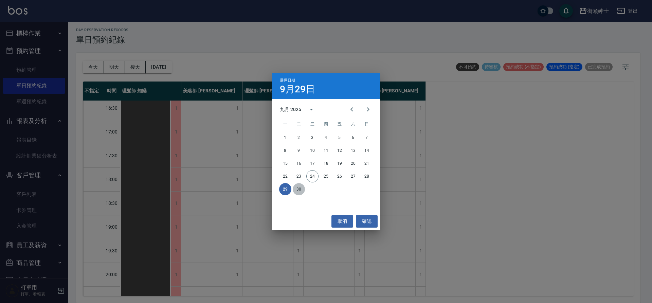
click at [304, 188] on button "30" at bounding box center [299, 189] width 12 height 12
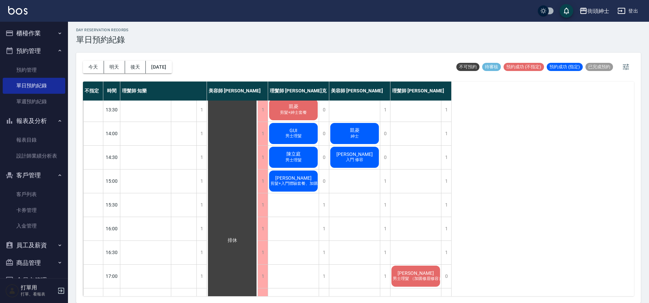
scroll to position [121, 0]
drag, startPoint x: 93, startPoint y: 66, endPoint x: 84, endPoint y: 67, distance: 8.6
click at [93, 66] on button "今天" at bounding box center [93, 67] width 21 height 13
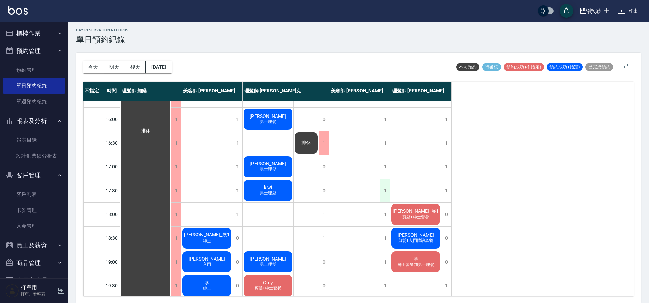
scroll to position [232, 0]
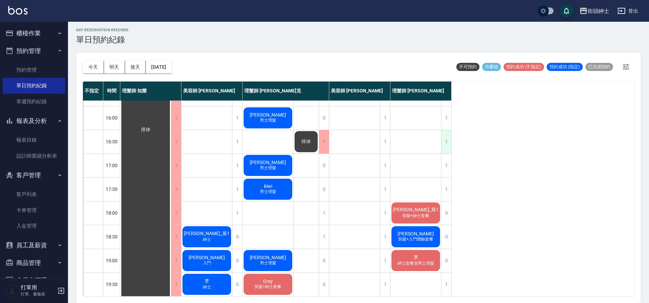
click at [445, 148] on div "1" at bounding box center [446, 141] width 10 height 23
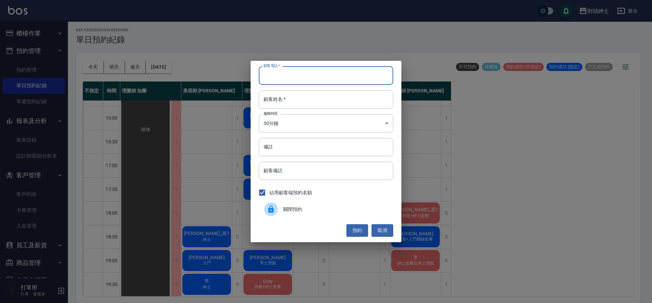
click at [350, 80] on input "顧客電話   *" at bounding box center [326, 75] width 134 height 18
type input "09"
click at [387, 229] on button "取消" at bounding box center [383, 230] width 22 height 13
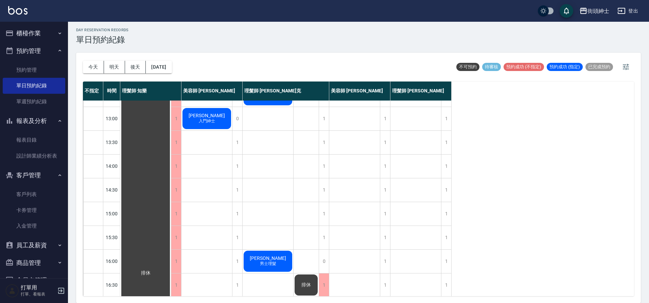
scroll to position [97, 0]
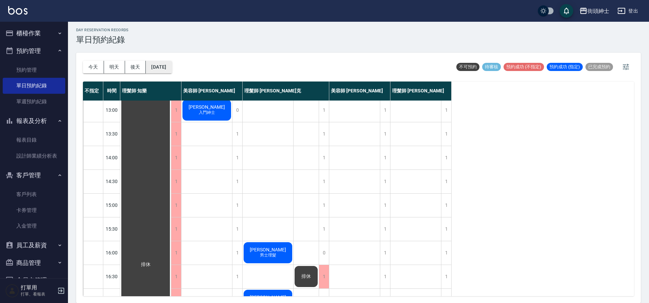
click at [166, 67] on button "[DATE]" at bounding box center [159, 67] width 26 height 13
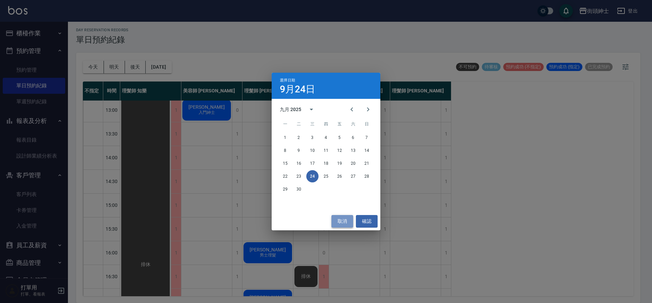
click at [345, 221] on button "取消" at bounding box center [342, 221] width 22 height 13
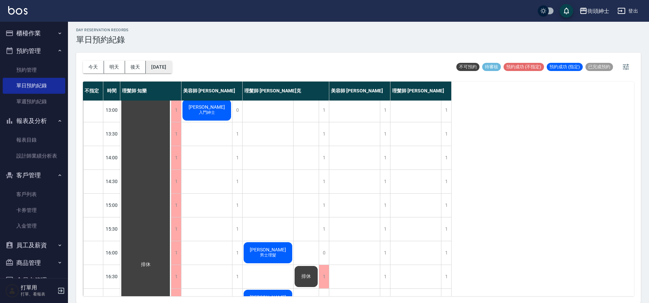
click at [169, 65] on button "[DATE]" at bounding box center [159, 67] width 26 height 13
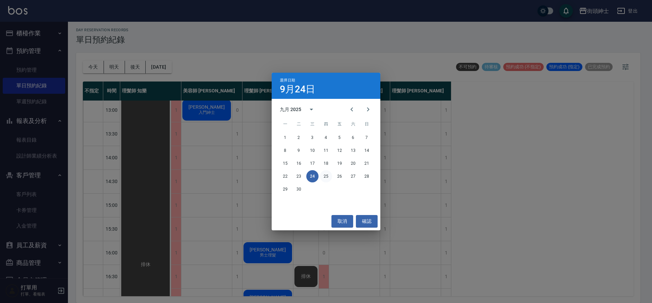
click at [329, 178] on button "25" at bounding box center [326, 176] width 12 height 12
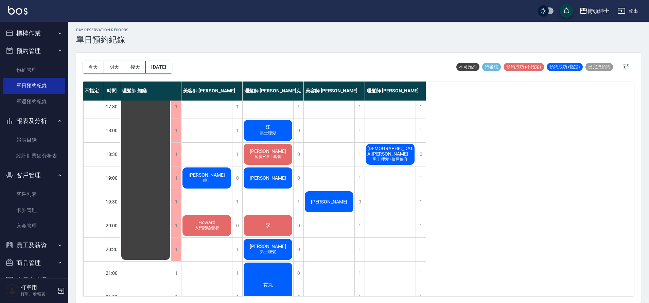
scroll to position [315, 0]
click at [172, 70] on button "[DATE]" at bounding box center [159, 67] width 26 height 13
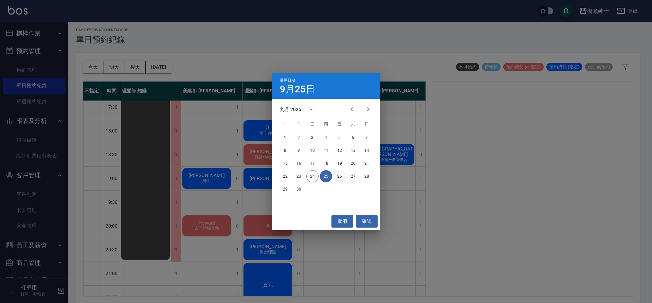
click at [341, 176] on button "26" at bounding box center [340, 176] width 12 height 12
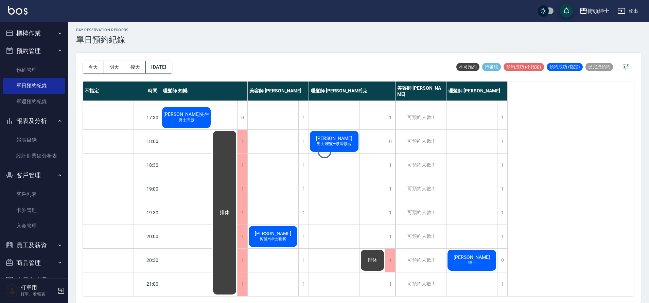
scroll to position [309, 0]
click at [94, 63] on button "今天" at bounding box center [93, 67] width 21 height 13
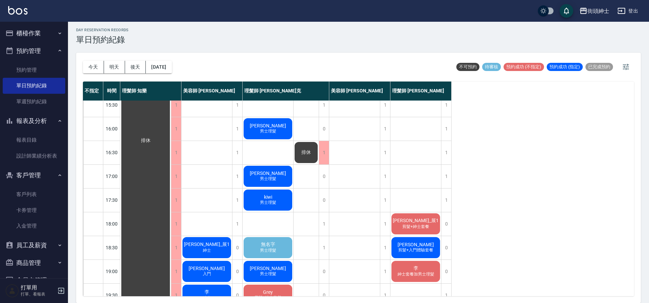
scroll to position [222, 0]
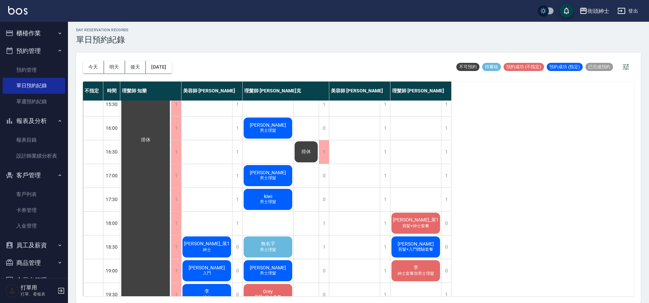
click at [272, 250] on span "男士理髮" at bounding box center [267, 250] width 19 height 6
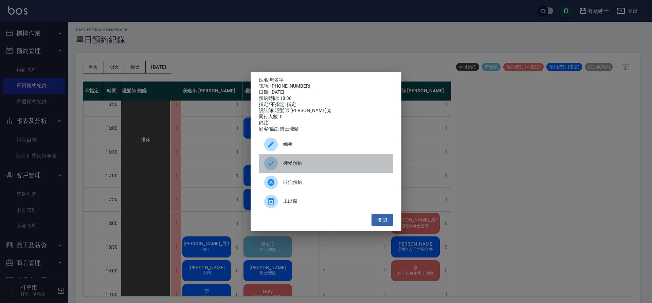
click at [312, 167] on span "接受預約" at bounding box center [335, 163] width 105 height 7
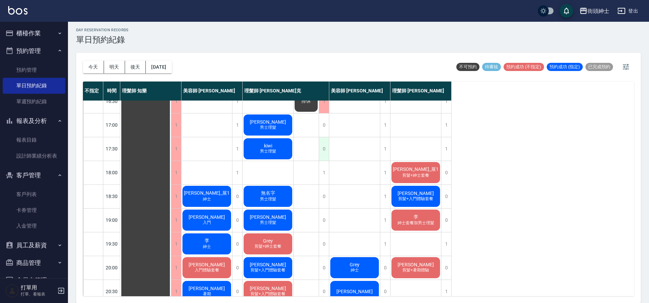
scroll to position [267, 0]
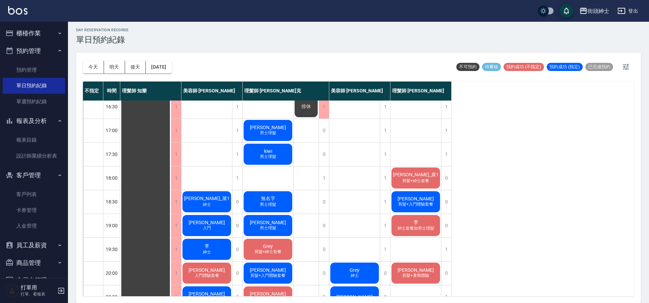
click at [282, 133] on div "[PERSON_NAME] 男士理髮" at bounding box center [267, 130] width 51 height 23
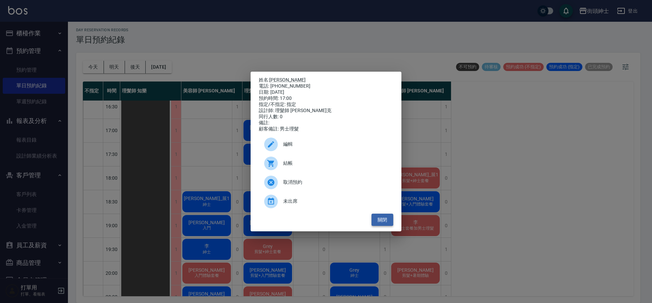
click at [386, 221] on button "關閉" at bounding box center [383, 220] width 22 height 13
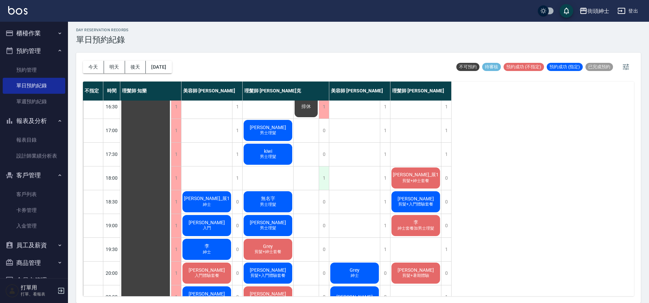
click at [327, 180] on div "1" at bounding box center [324, 177] width 10 height 23
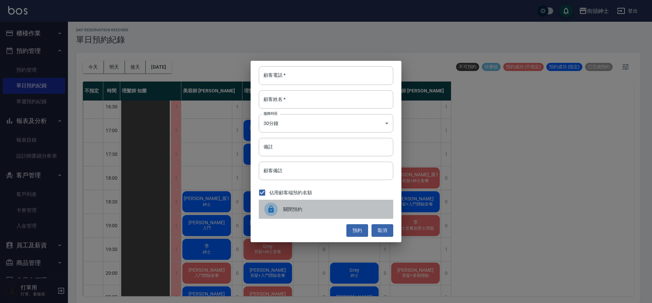
drag, startPoint x: 312, startPoint y: 213, endPoint x: 318, endPoint y: 197, distance: 17.3
click at [311, 213] on div "關閉預約" at bounding box center [326, 209] width 134 height 19
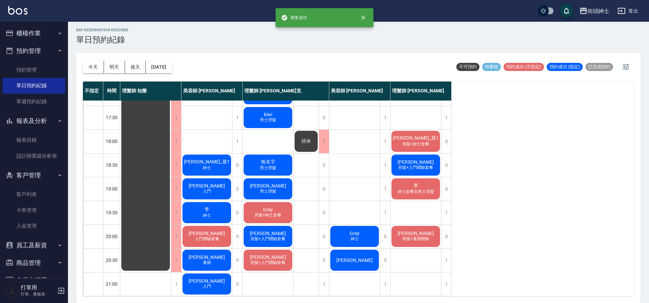
scroll to position [309, 0]
